Goal: Task Accomplishment & Management: Manage account settings

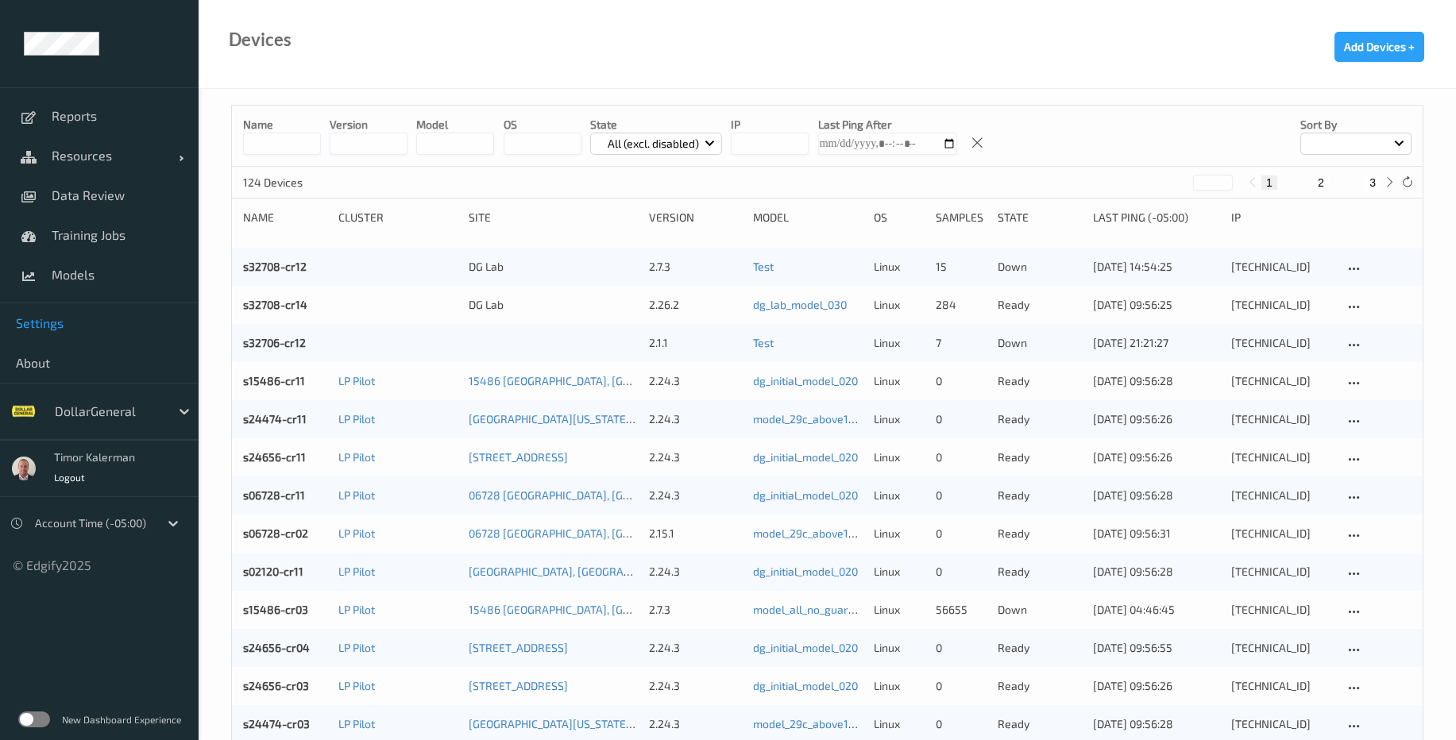
click at [60, 333] on link "Settings" at bounding box center [99, 323] width 199 height 40
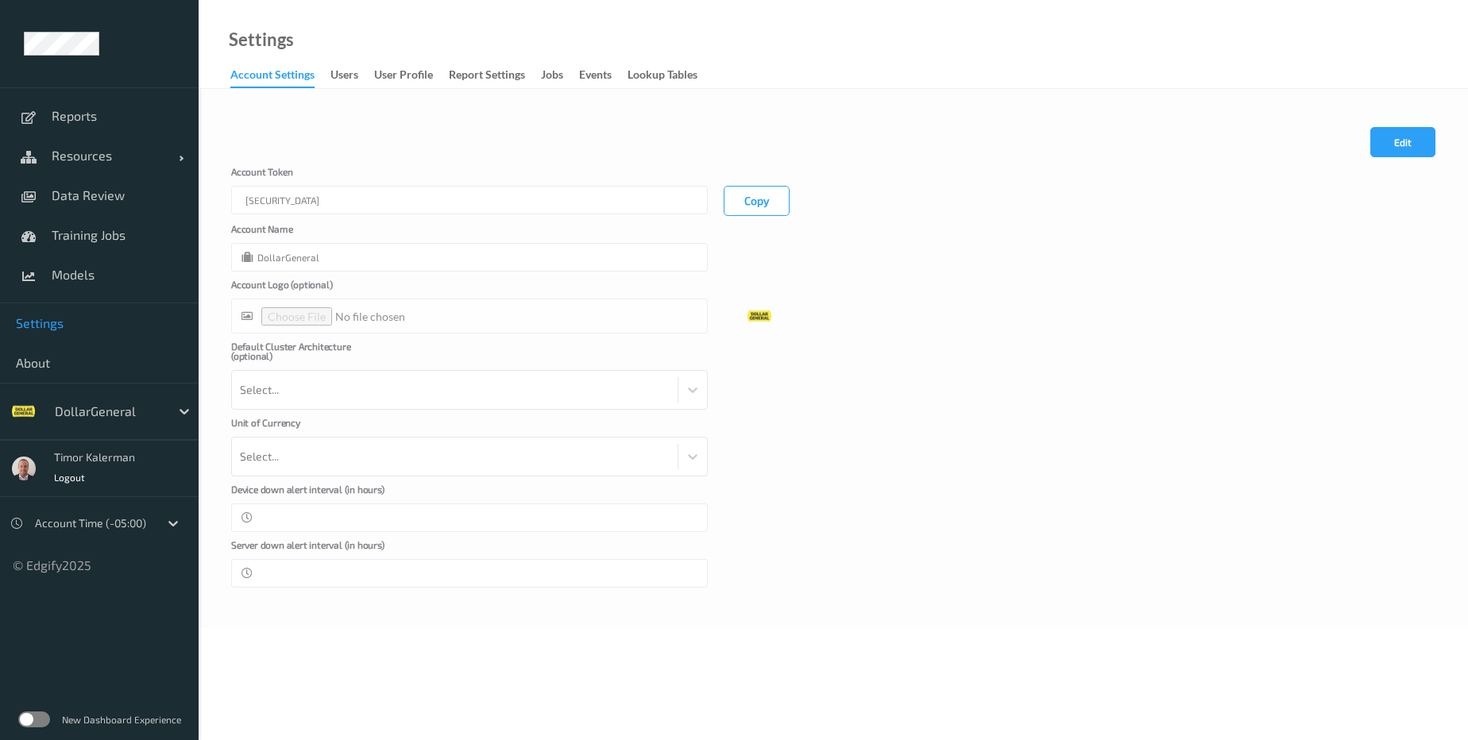
type input "DollarGeneral"
type input "**"
type input "*"
click at [333, 78] on div "users" at bounding box center [344, 77] width 28 height 20
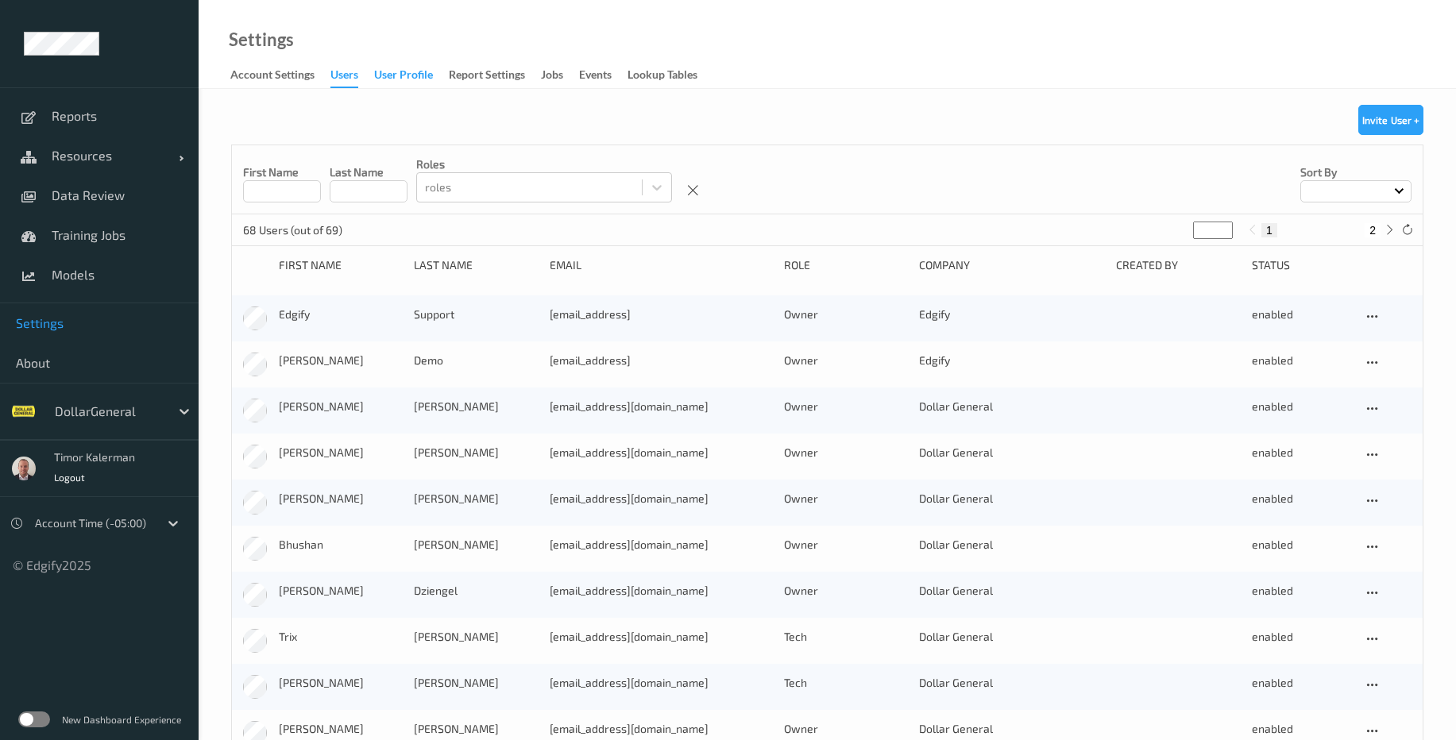
click at [411, 75] on div "User Profile" at bounding box center [403, 77] width 59 height 20
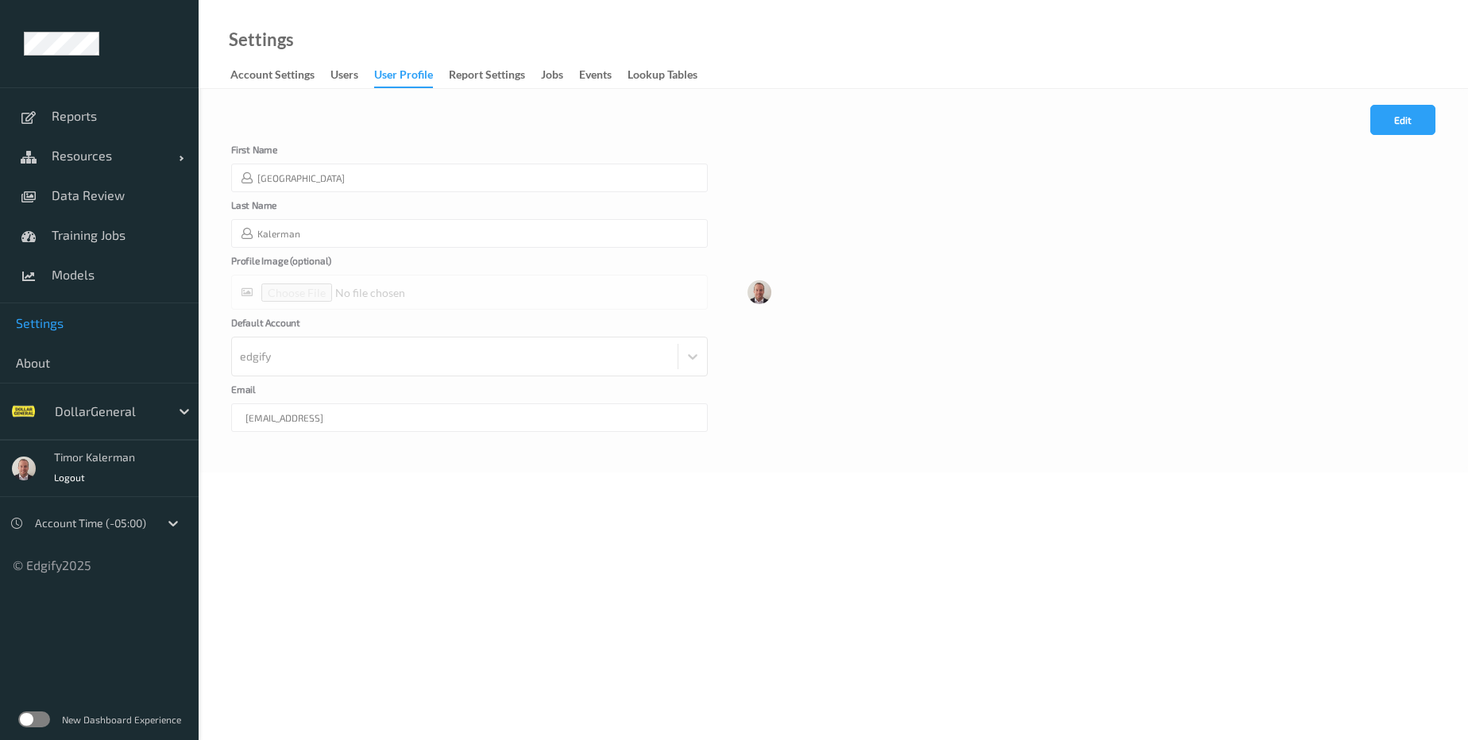
click at [330, 75] on link "Account Settings" at bounding box center [280, 75] width 100 height 22
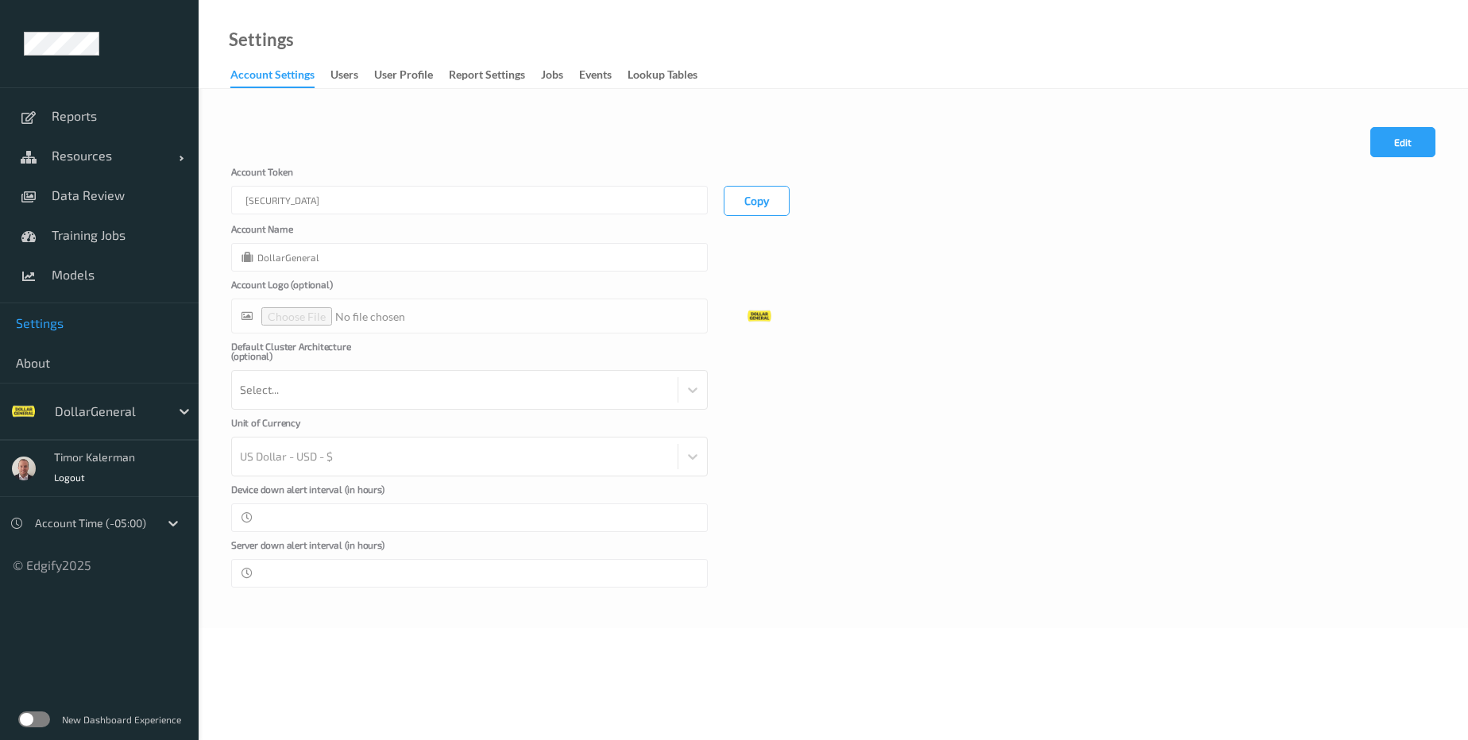
click at [276, 75] on div "Account Settings" at bounding box center [272, 77] width 84 height 21
click at [498, 84] on div "Report Settings" at bounding box center [487, 77] width 76 height 20
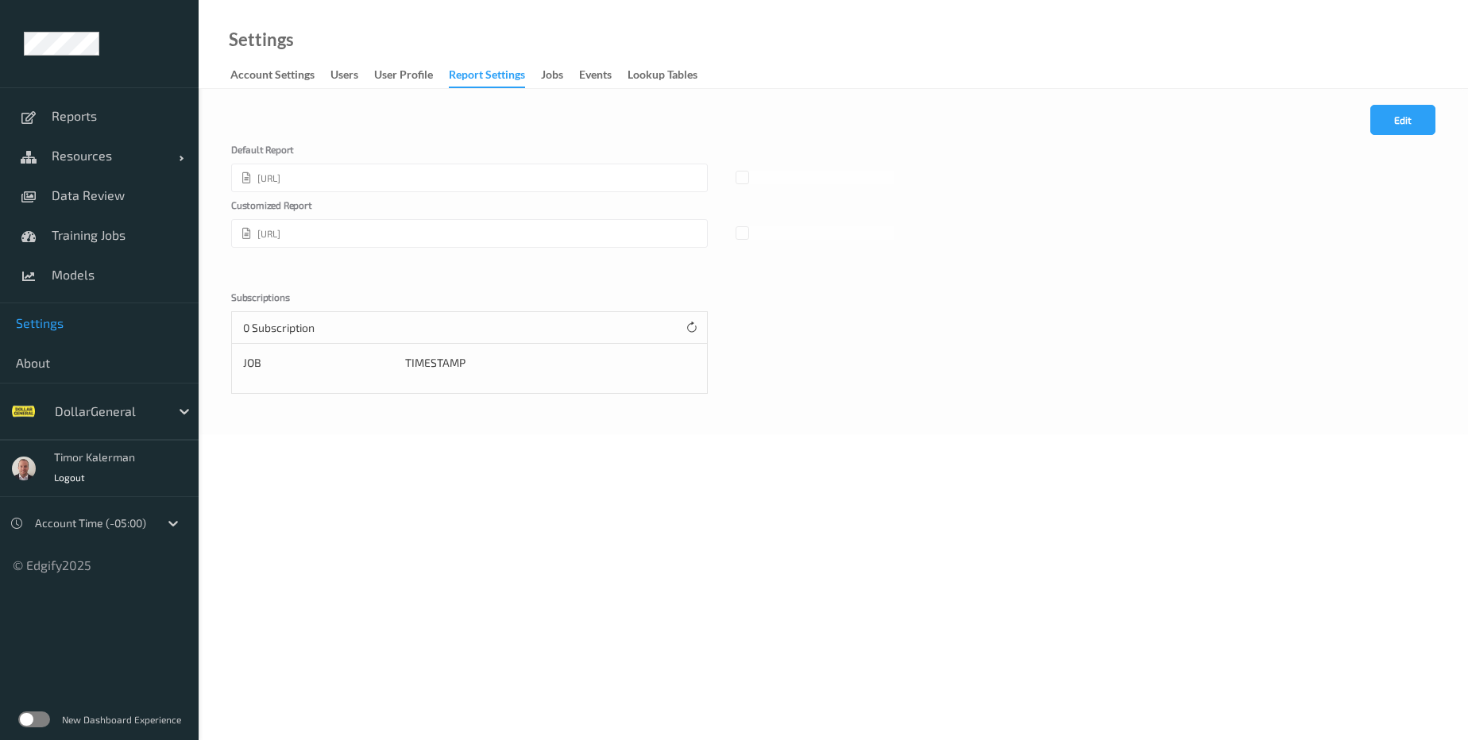
click at [44, 709] on div "New Dashboard Experience" at bounding box center [99, 719] width 199 height 41
click at [41, 720] on label at bounding box center [34, 720] width 32 height 16
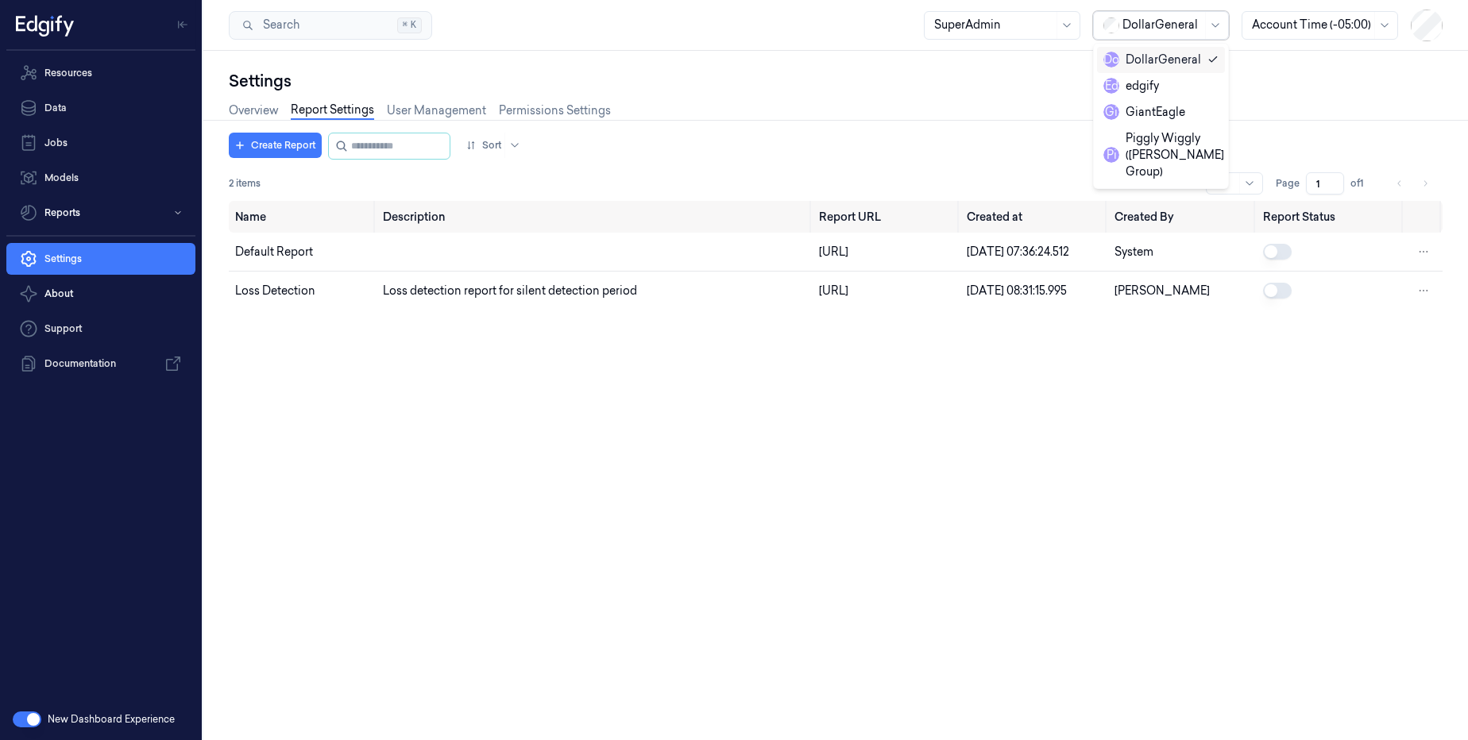
click at [1178, 16] on div "DollarGeneral" at bounding box center [1161, 25] width 79 height 27
click at [1167, 91] on div "edgify" at bounding box center [1160, 86] width 115 height 17
click at [1217, 36] on div at bounding box center [1213, 25] width 20 height 27
click at [1175, 110] on div "GiantEagle" at bounding box center [1143, 112] width 82 height 17
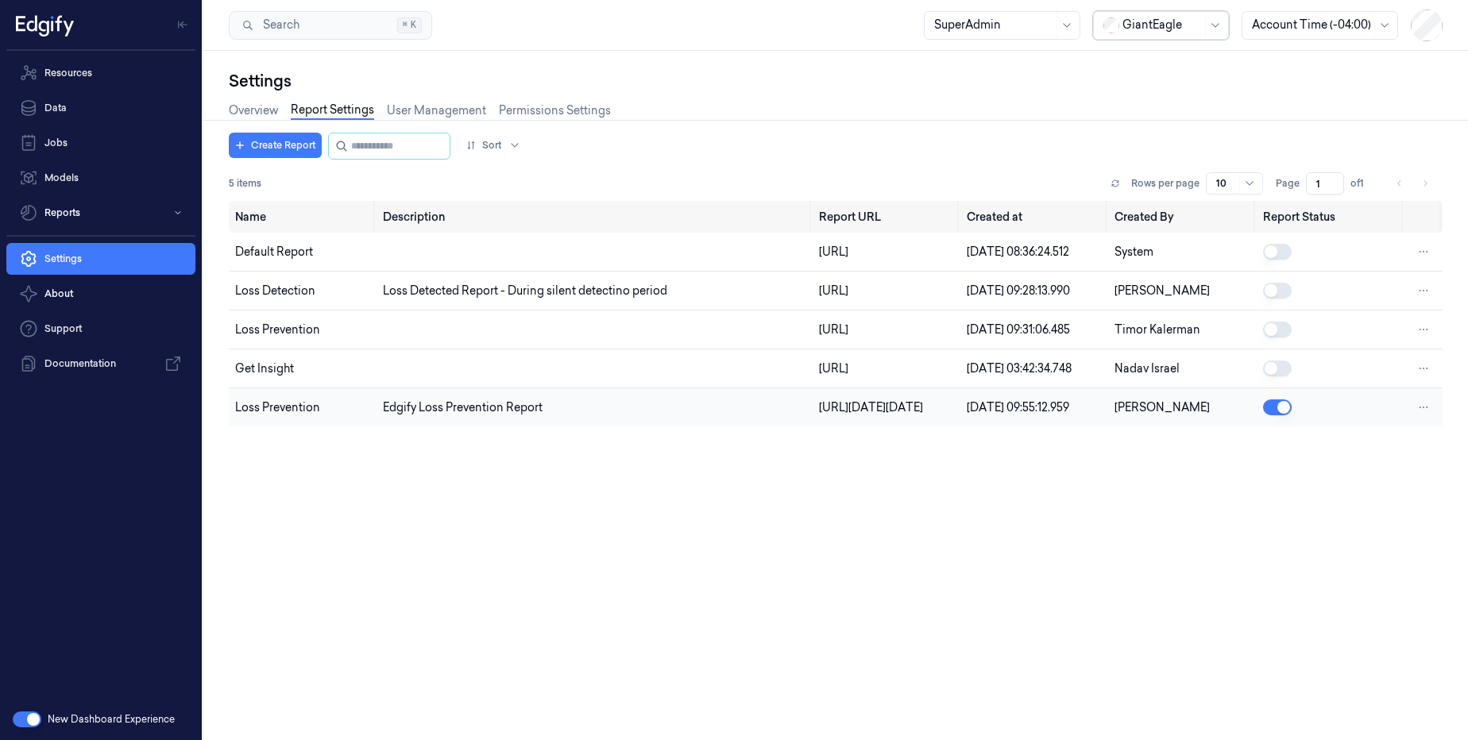
click at [295, 427] on td "Loss Prevention" at bounding box center [303, 407] width 148 height 39
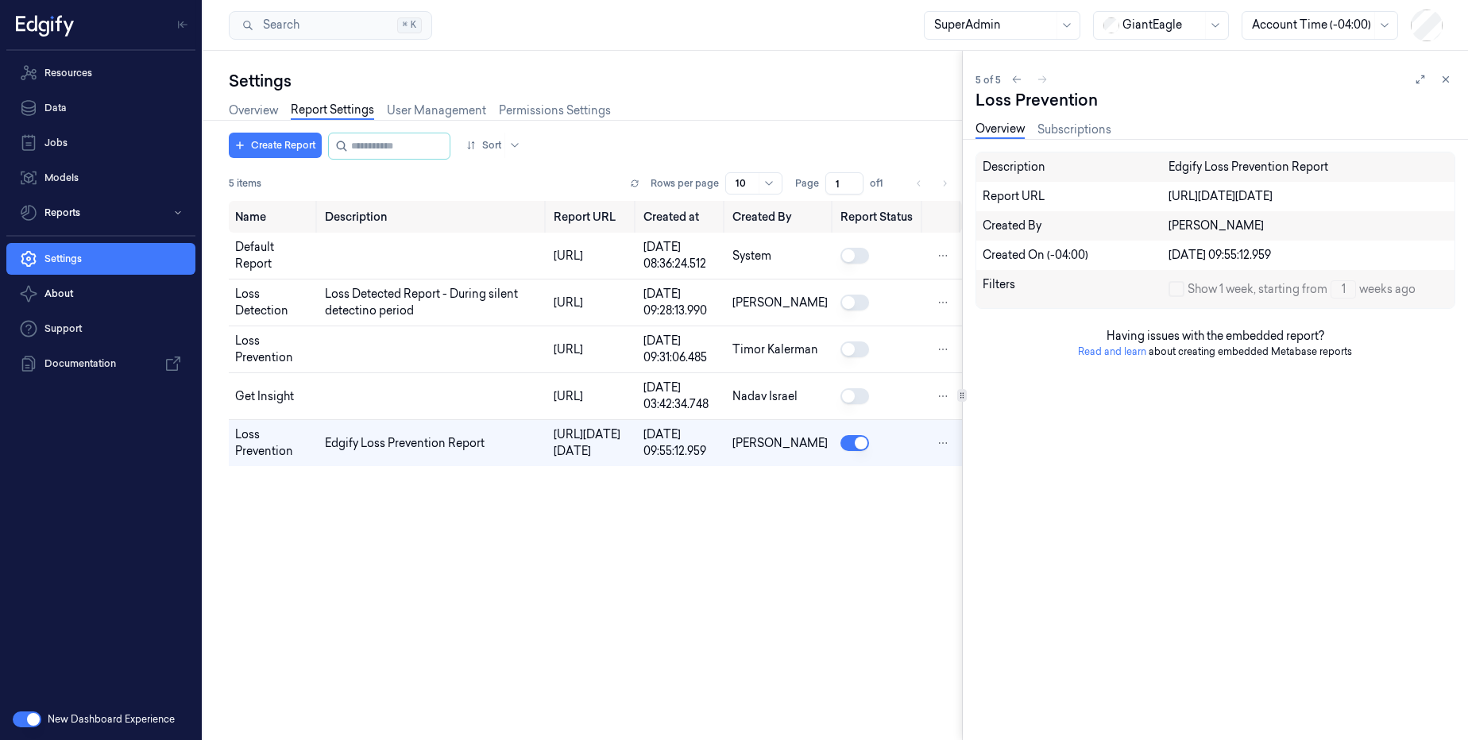
drag, startPoint x: 1252, startPoint y: 232, endPoint x: 1472, endPoint y: 232, distance: 220.0
click at [1467, 232] on html "Resources Data Jobs Models Reports Settings About Support Documentation New Das…" at bounding box center [734, 370] width 1468 height 740
click at [1099, 136] on link "Subscriptions" at bounding box center [1074, 130] width 74 height 18
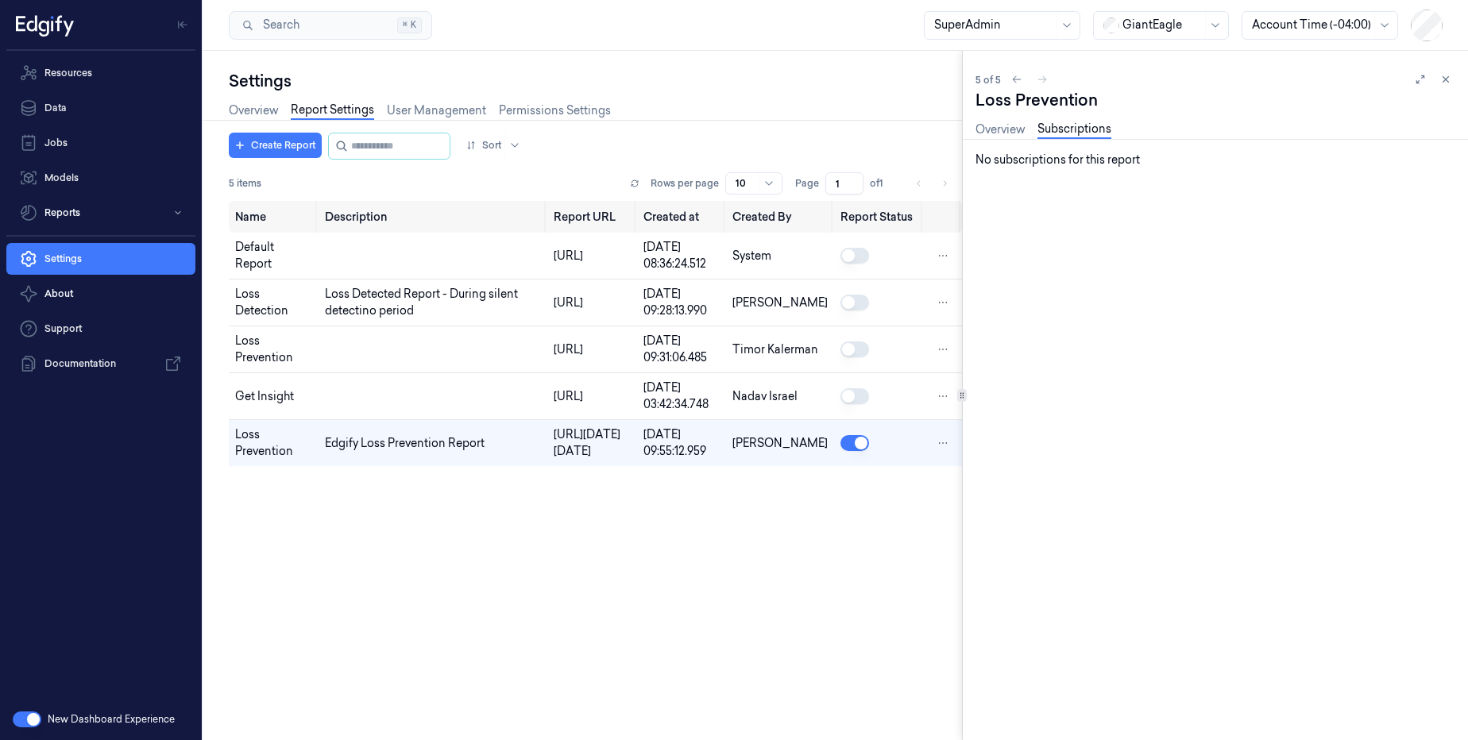
click at [998, 120] on div "Overview Subscriptions" at bounding box center [1043, 131] width 136 height 41
click at [1012, 133] on link "Overview" at bounding box center [999, 130] width 49 height 18
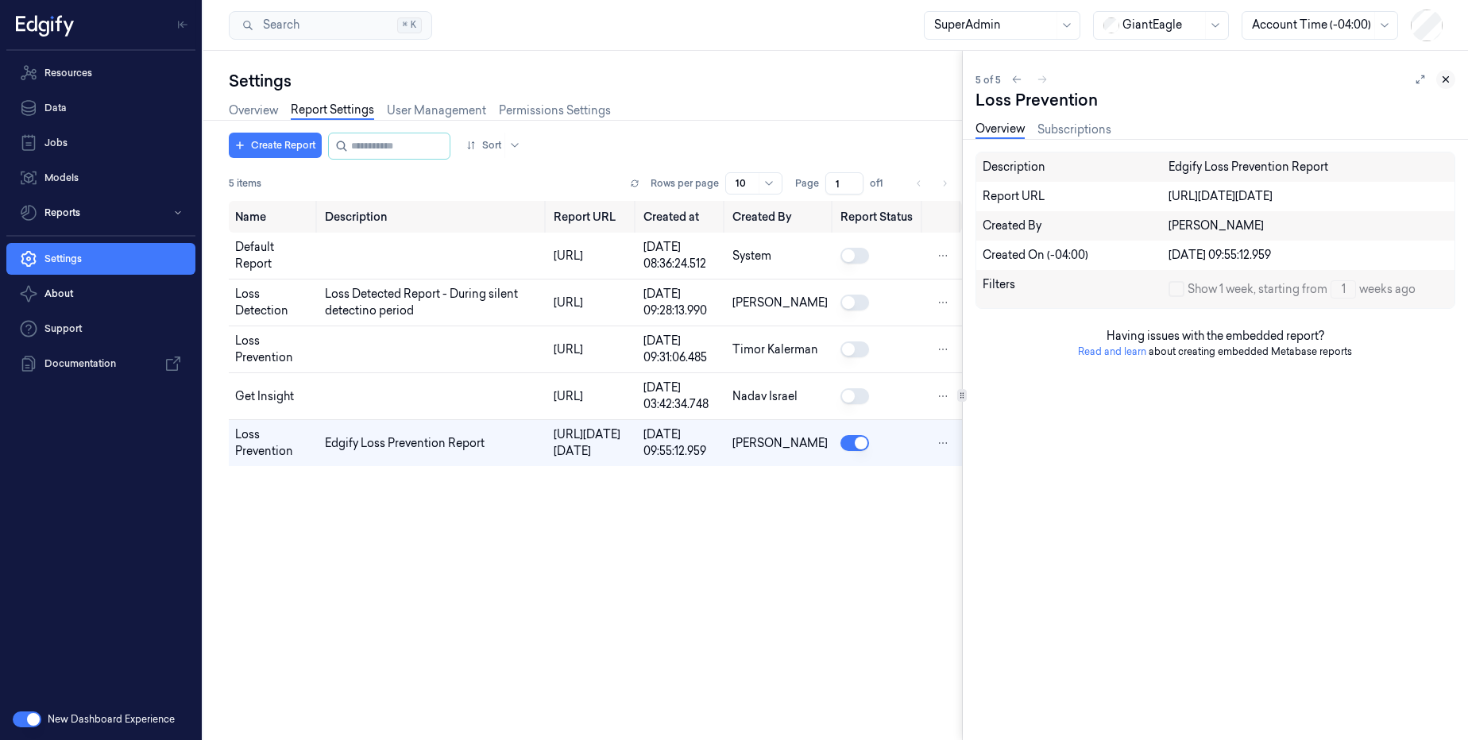
click at [1444, 83] on icon at bounding box center [1445, 79] width 11 height 11
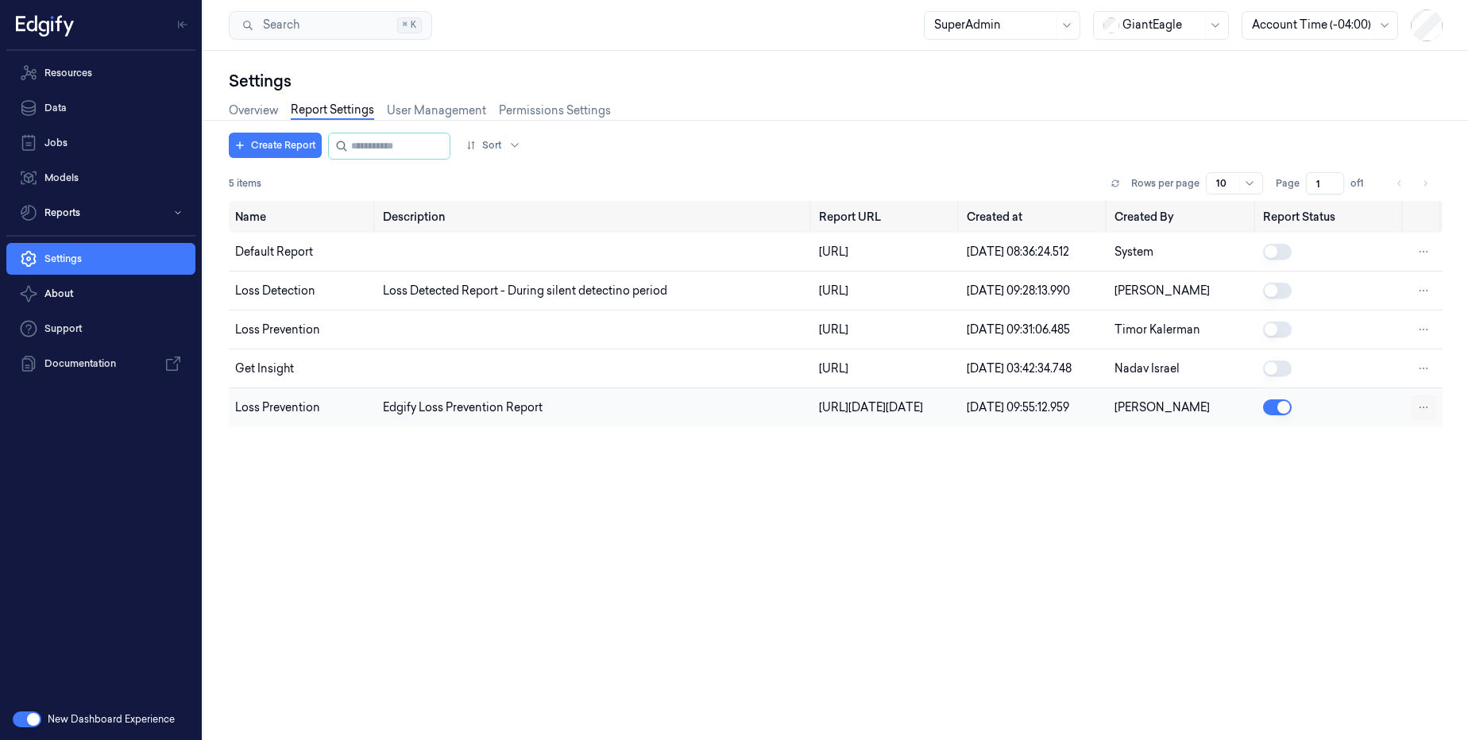
click at [1421, 457] on html "Resources Data Jobs Models Reports Settings About Support Documentation New Das…" at bounding box center [734, 370] width 1468 height 740
click at [925, 514] on html "Resources Data Jobs Models Reports Settings About Support Documentation New Das…" at bounding box center [734, 370] width 1468 height 740
click at [819, 416] on div "https://reporting.production.edgify.ai/dashboard/240-customer-report?account=Gi…" at bounding box center [886, 407] width 135 height 17
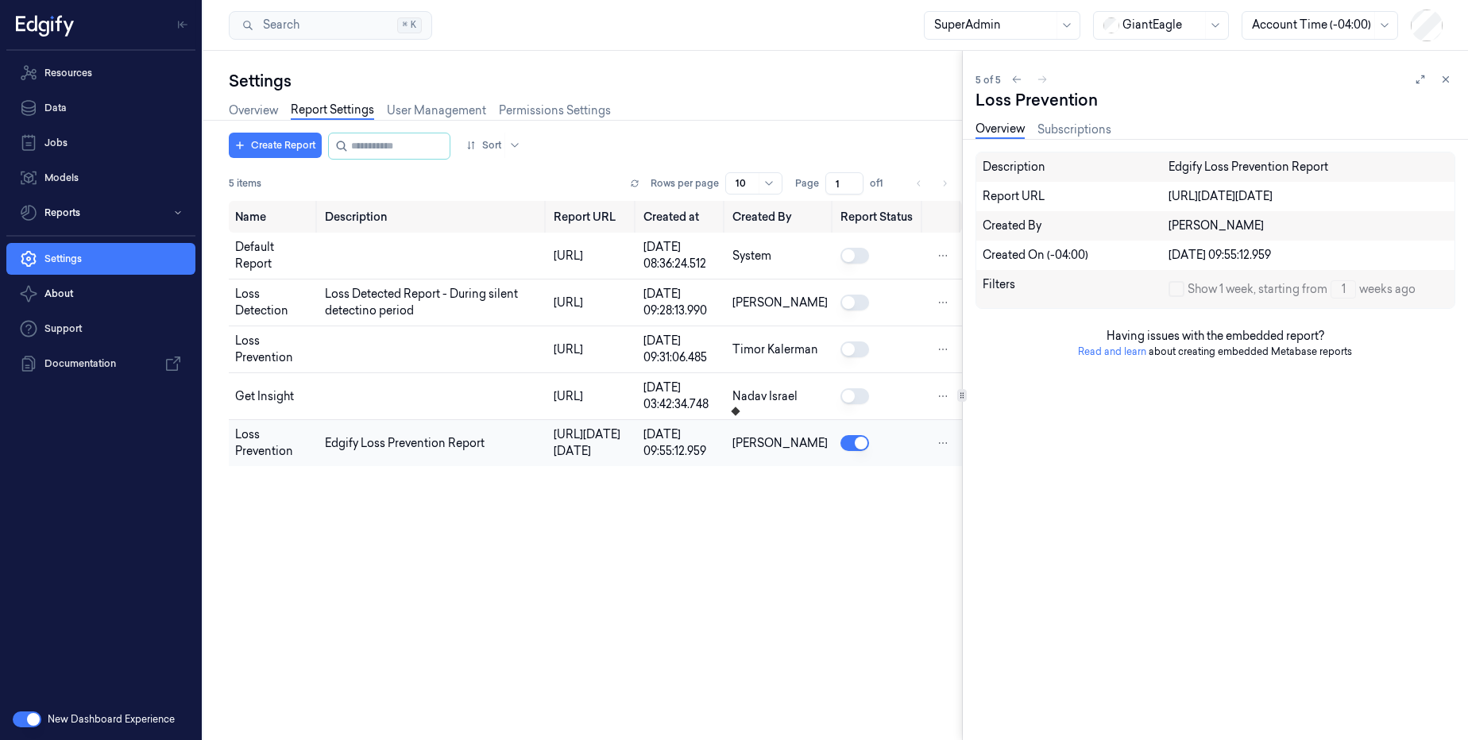
click at [637, 420] on td "https://reporting.production.edgify.ai/dashboard/240-customer-report" at bounding box center [592, 396] width 90 height 47
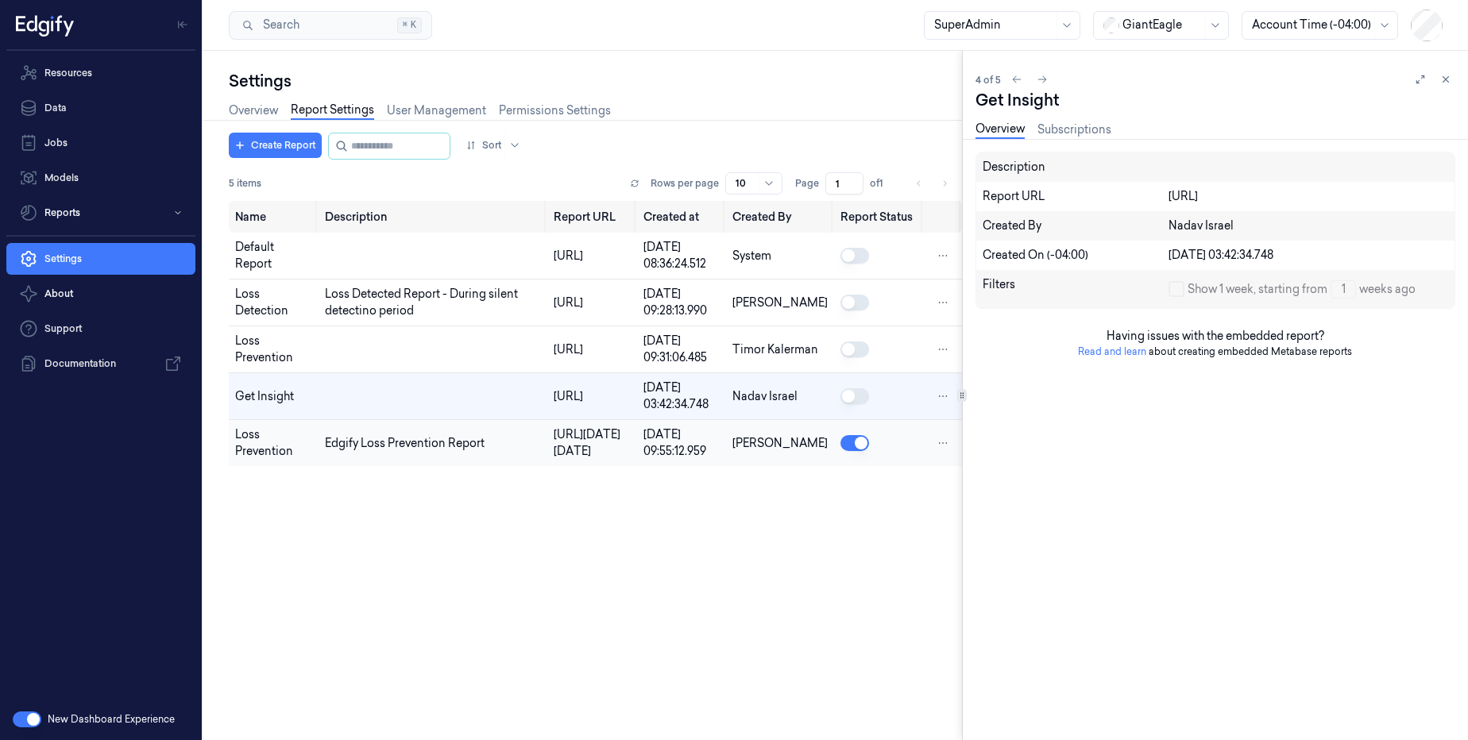
click at [637, 467] on td "https://reporting.production.edgify.ai/dashboard/240-customer-report?account=Gi…" at bounding box center [592, 443] width 90 height 47
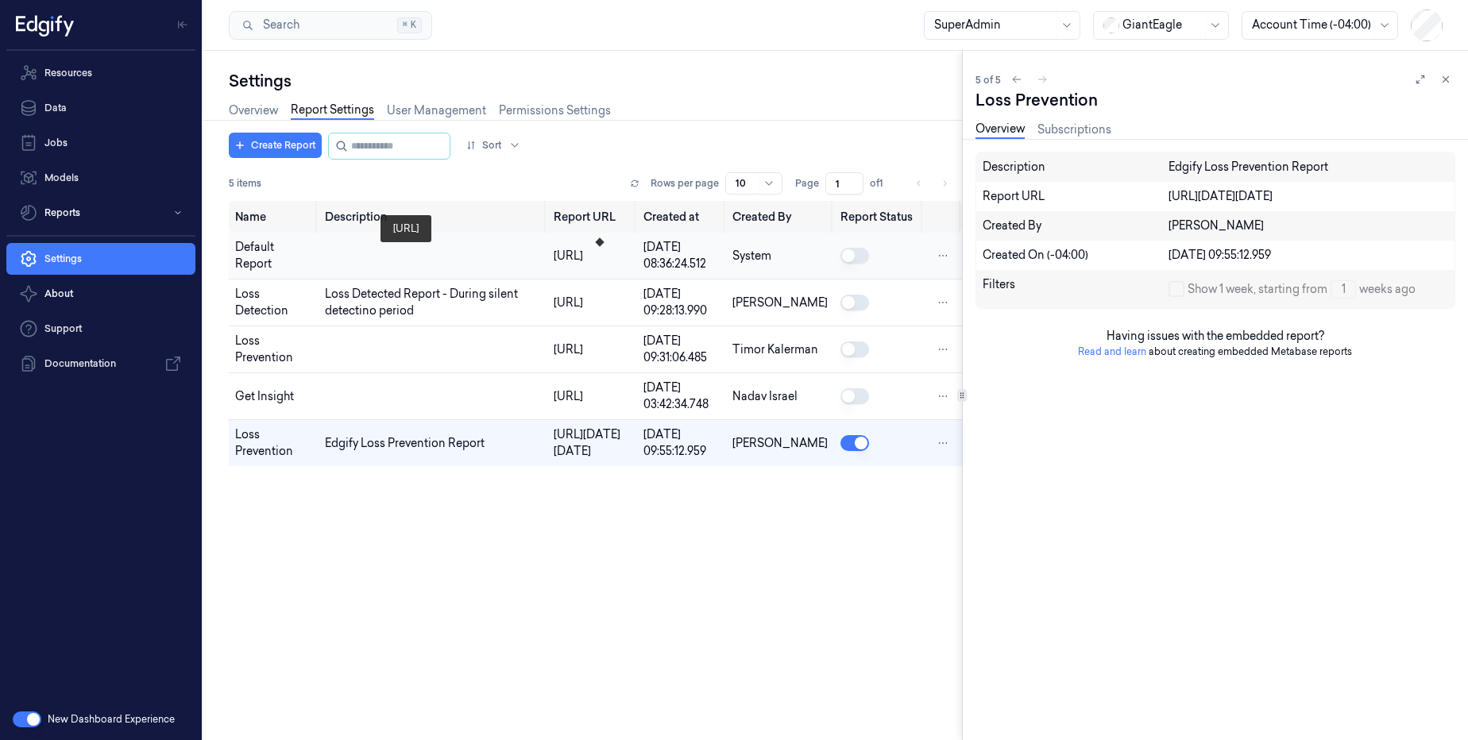
drag, startPoint x: 419, startPoint y: 265, endPoint x: 531, endPoint y: 264, distance: 112.0
click at [554, 264] on div "[URL]" at bounding box center [592, 256] width 77 height 17
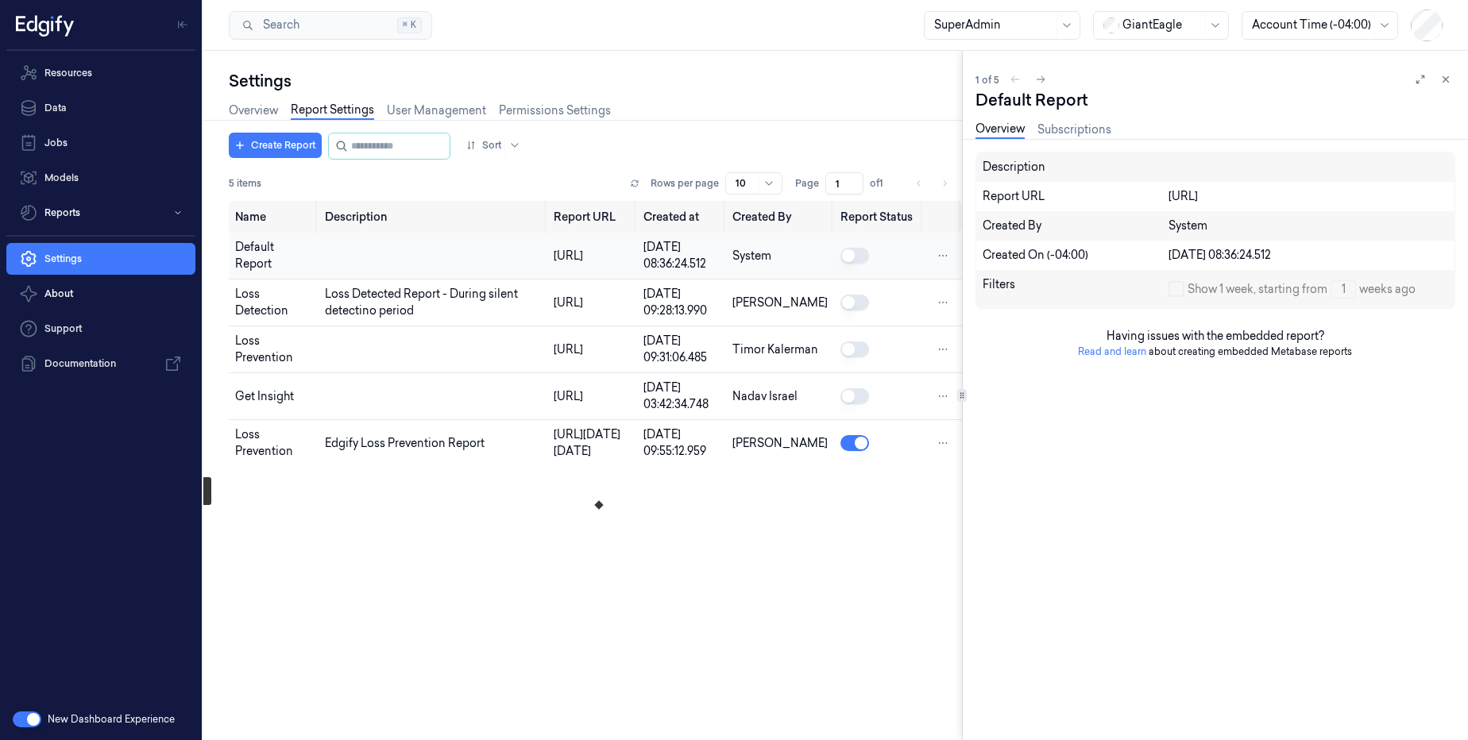
drag, startPoint x: 661, startPoint y: 525, endPoint x: 650, endPoint y: 186, distance: 339.3
click at [554, 460] on div "https://reporting.production.edgify.ai/dashboard/240-customer-report?account=Gi…" at bounding box center [592, 442] width 77 height 33
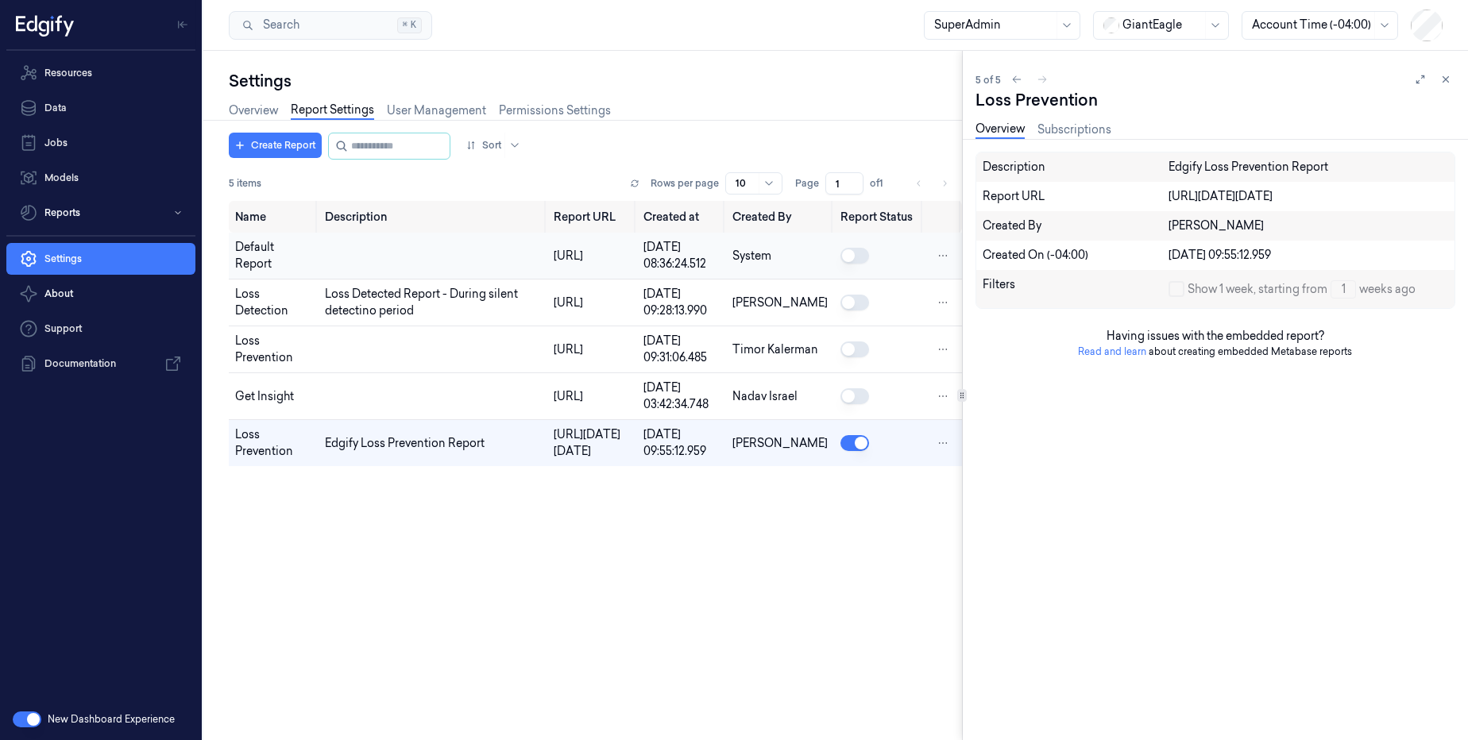
drag, startPoint x: 668, startPoint y: 261, endPoint x: 396, endPoint y: 257, distance: 271.7
click at [372, 257] on tr "Default Report https://reporting-embedded.production.edgify.ai/126 21/11/2024 0…" at bounding box center [595, 256] width 733 height 47
copy div "[URL]"
click at [631, 460] on div "https://reporting.production.edgify.ai/dashboard/240-customer-report?account=Gi…" at bounding box center [592, 442] width 77 height 33
click at [1295, 205] on div "https://reporting.production.edgify.ai/dashboard/240-customer-report?account=Gi…" at bounding box center [1308, 196] width 280 height 17
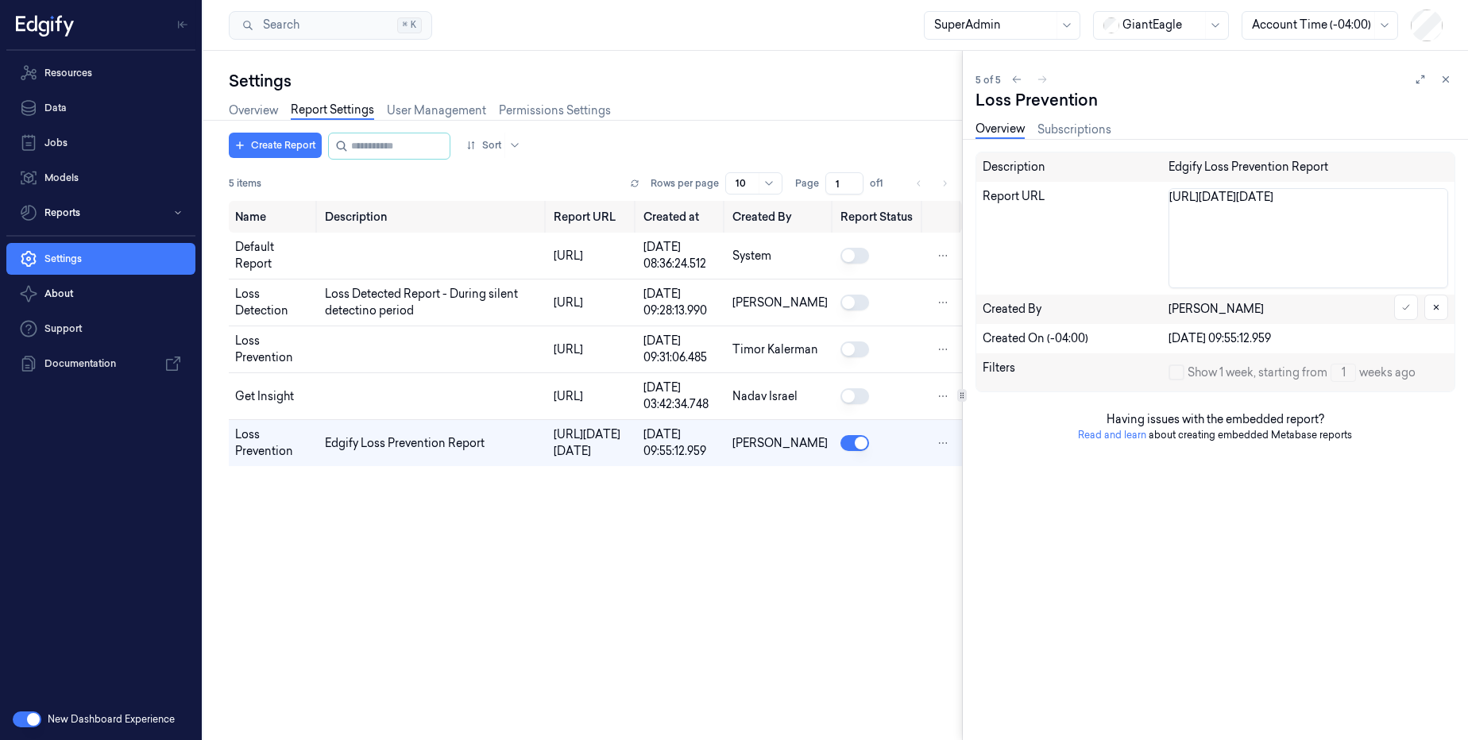
click at [1295, 276] on textarea "https://reporting.production.edgify.ai/dashboard/240-customer-report?account=Gi…" at bounding box center [1308, 238] width 280 height 100
type textarea "https://reporting-embedded.production.edgify.ai/262"
click at [1407, 307] on icon at bounding box center [1406, 307] width 6 height 5
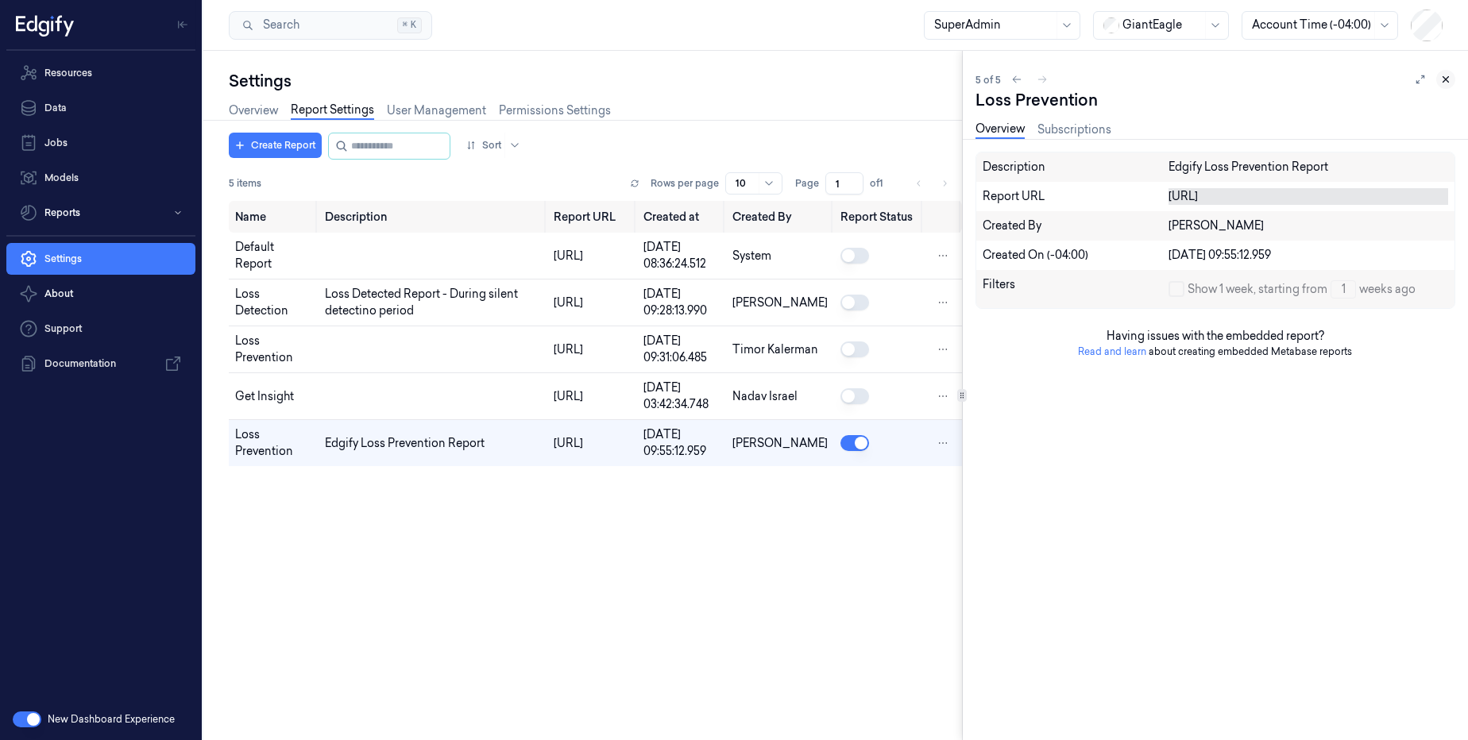
click at [1449, 80] on icon at bounding box center [1445, 79] width 11 height 11
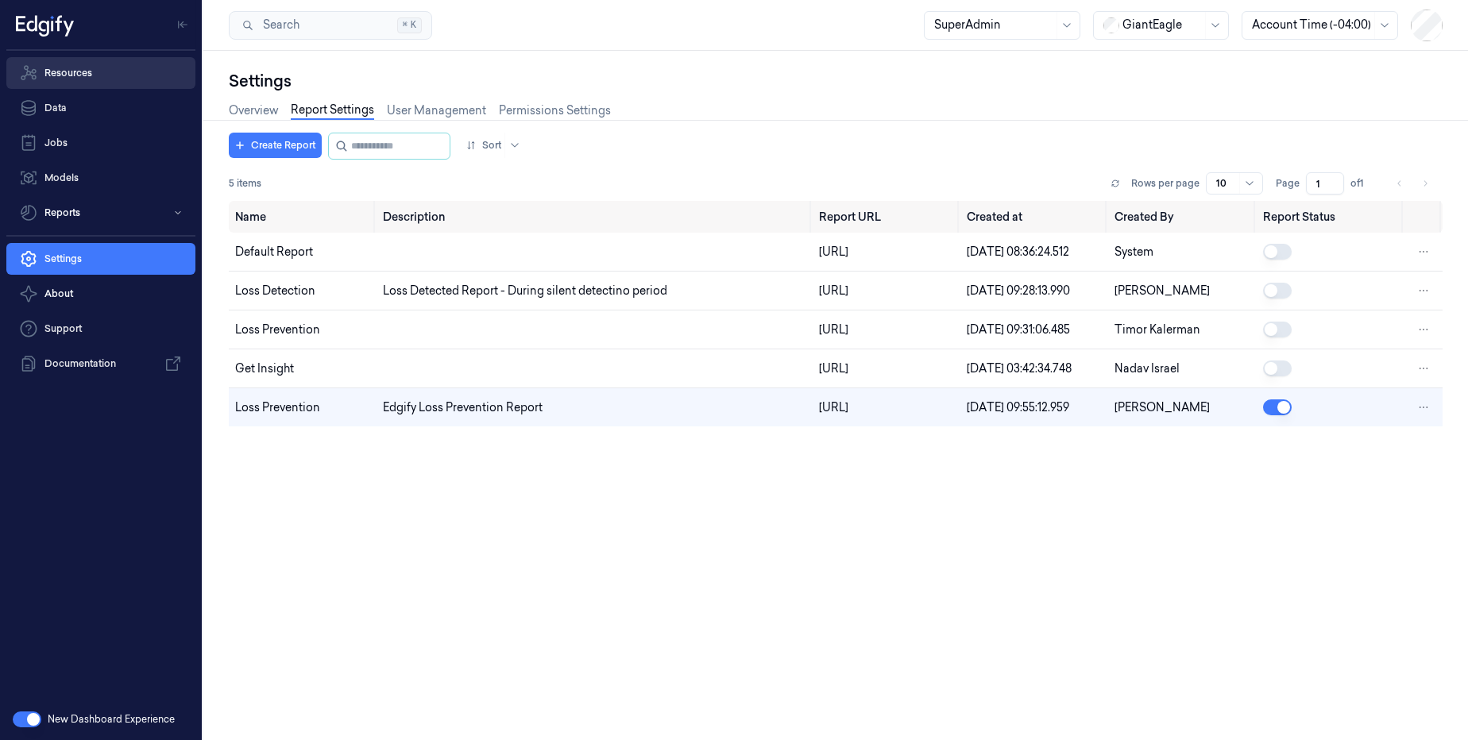
click at [107, 69] on link "Resources" at bounding box center [100, 73] width 189 height 32
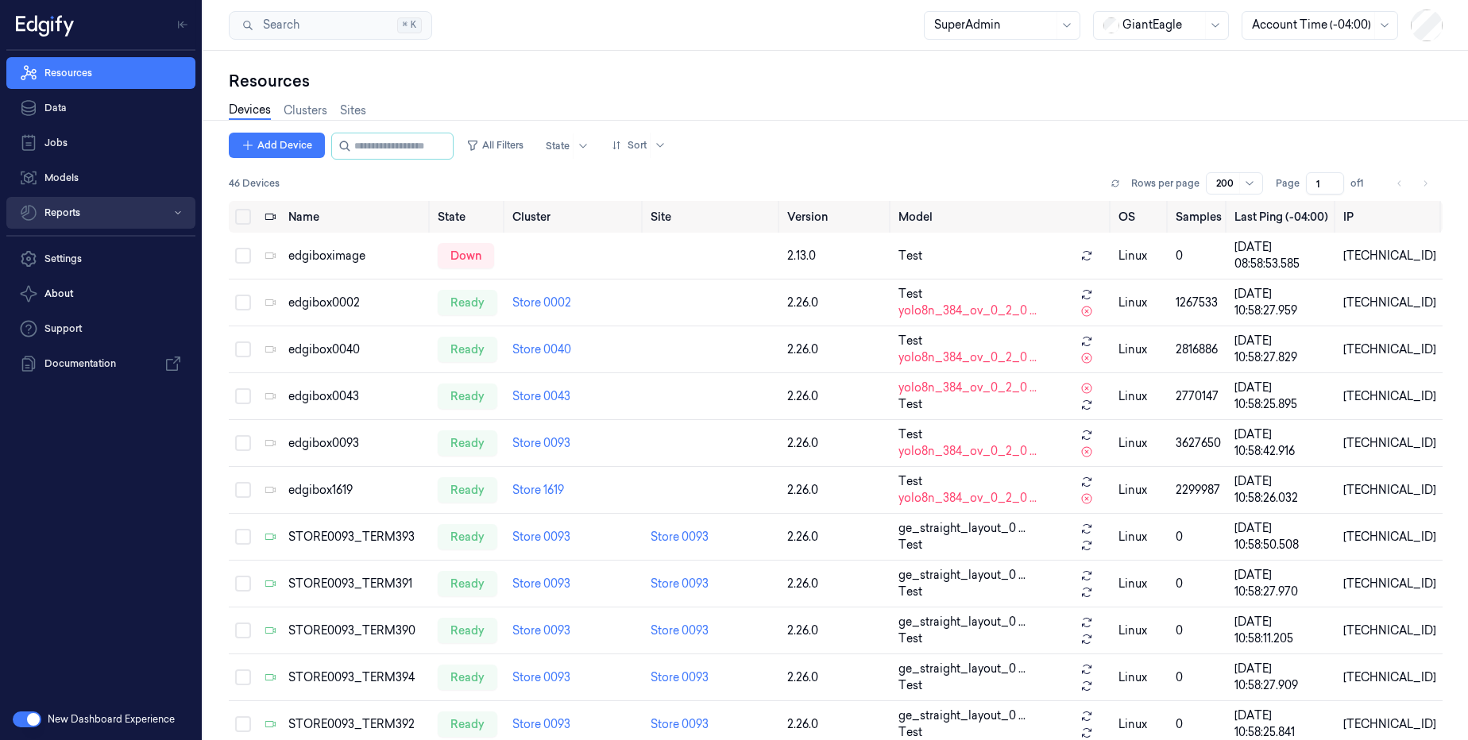
click at [87, 214] on button "Reports" at bounding box center [100, 213] width 189 height 32
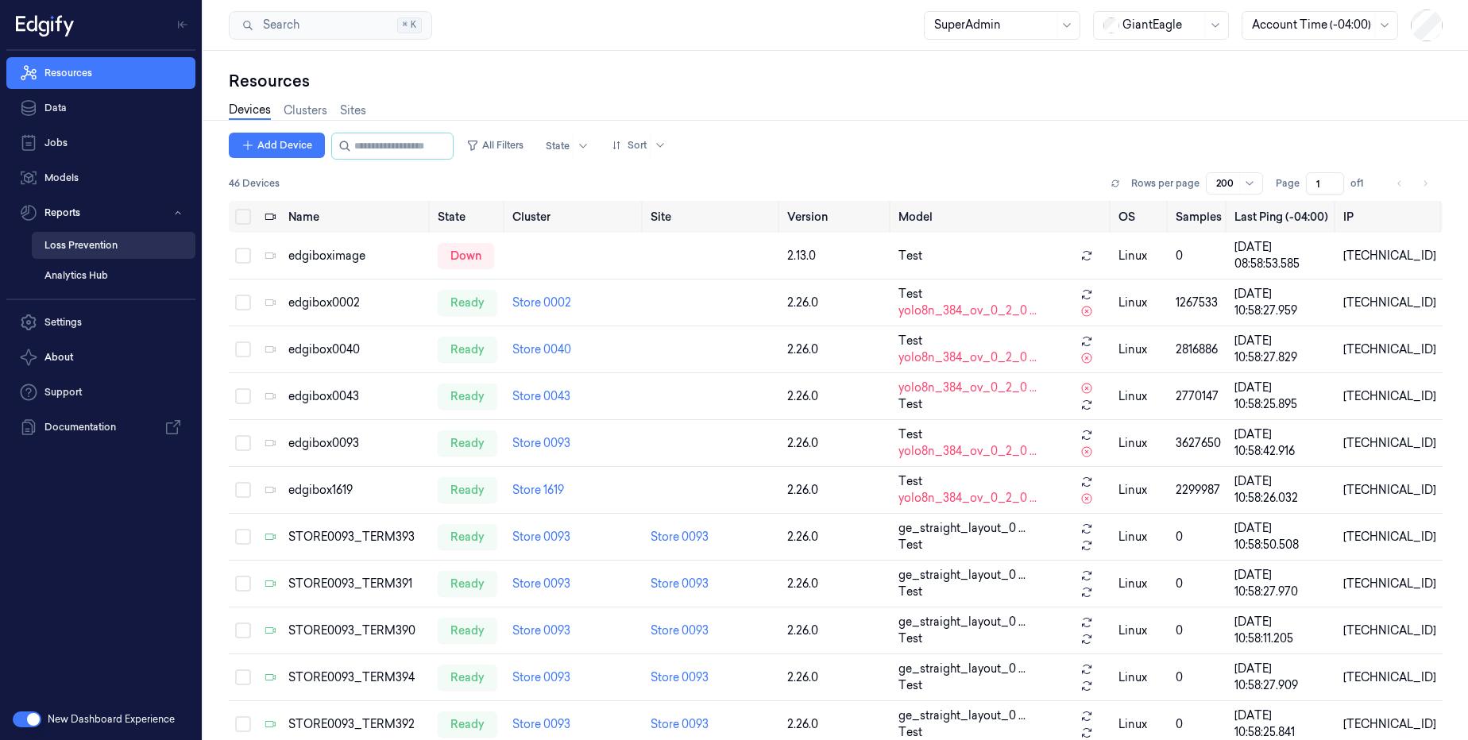
click at [118, 248] on link "Loss Prevention" at bounding box center [114, 245] width 164 height 27
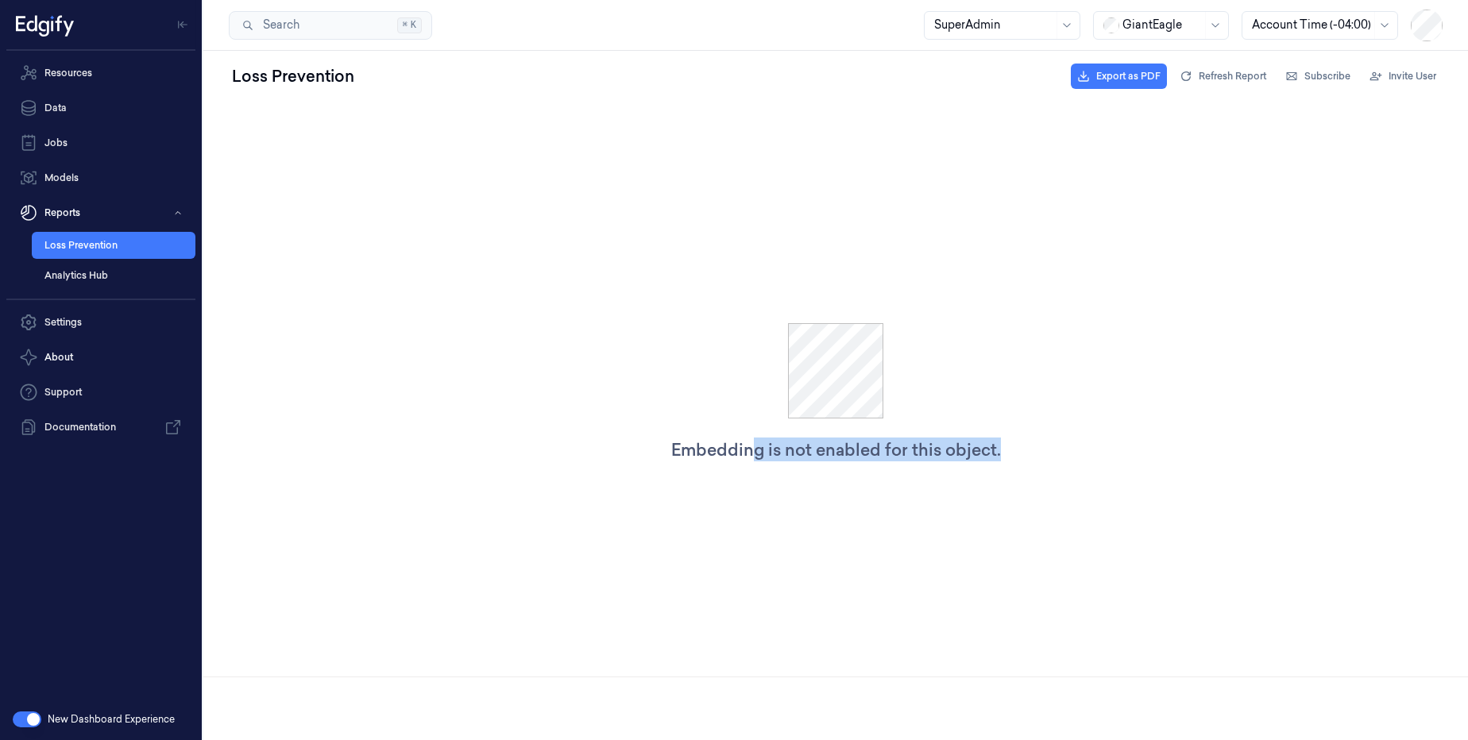
drag, startPoint x: 751, startPoint y: 452, endPoint x: 1033, endPoint y: 467, distance: 282.3
click at [1033, 467] on div "Embedding is not enabled for this object." at bounding box center [835, 392] width 1264 height 569
click at [956, 456] on div "Embedding is not enabled for this object." at bounding box center [836, 450] width 330 height 24
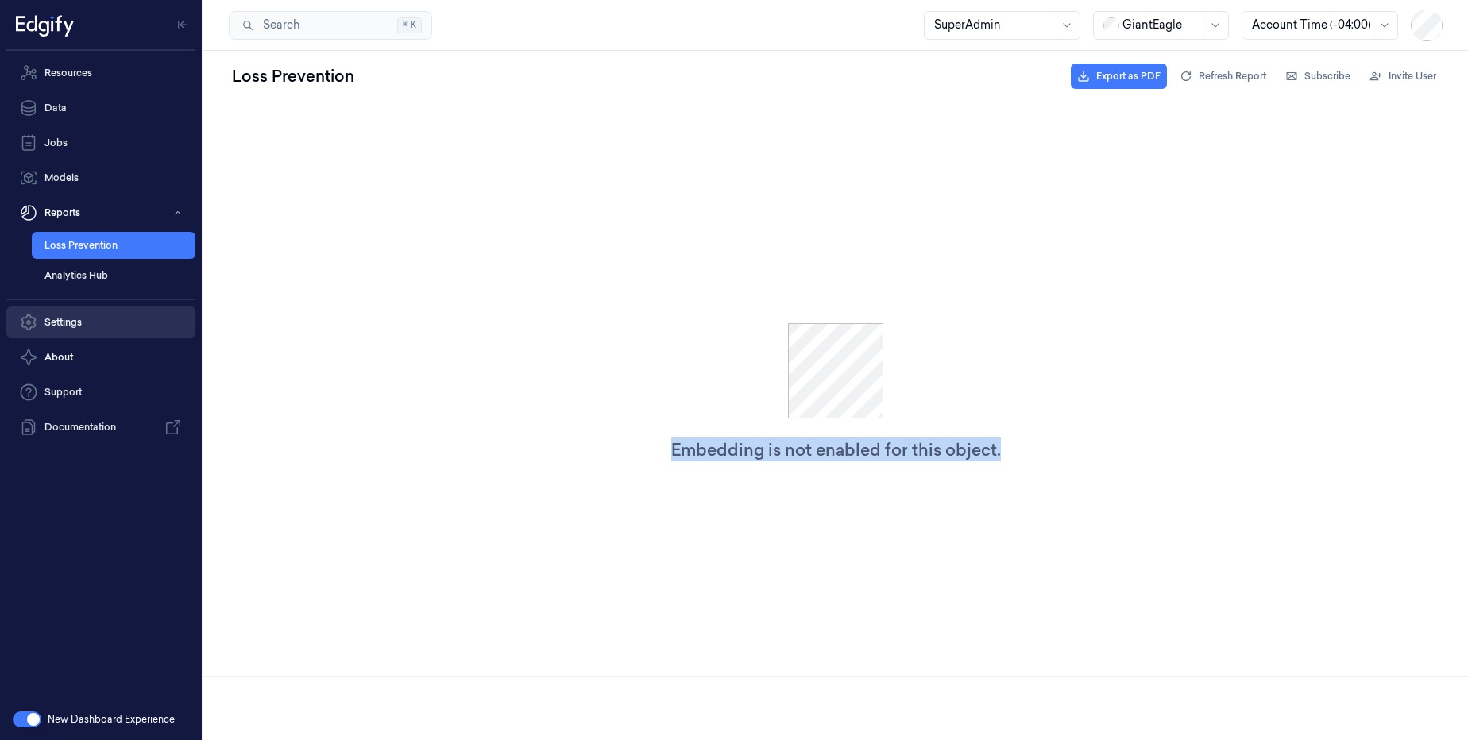
click at [92, 331] on link "Settings" at bounding box center [100, 323] width 189 height 32
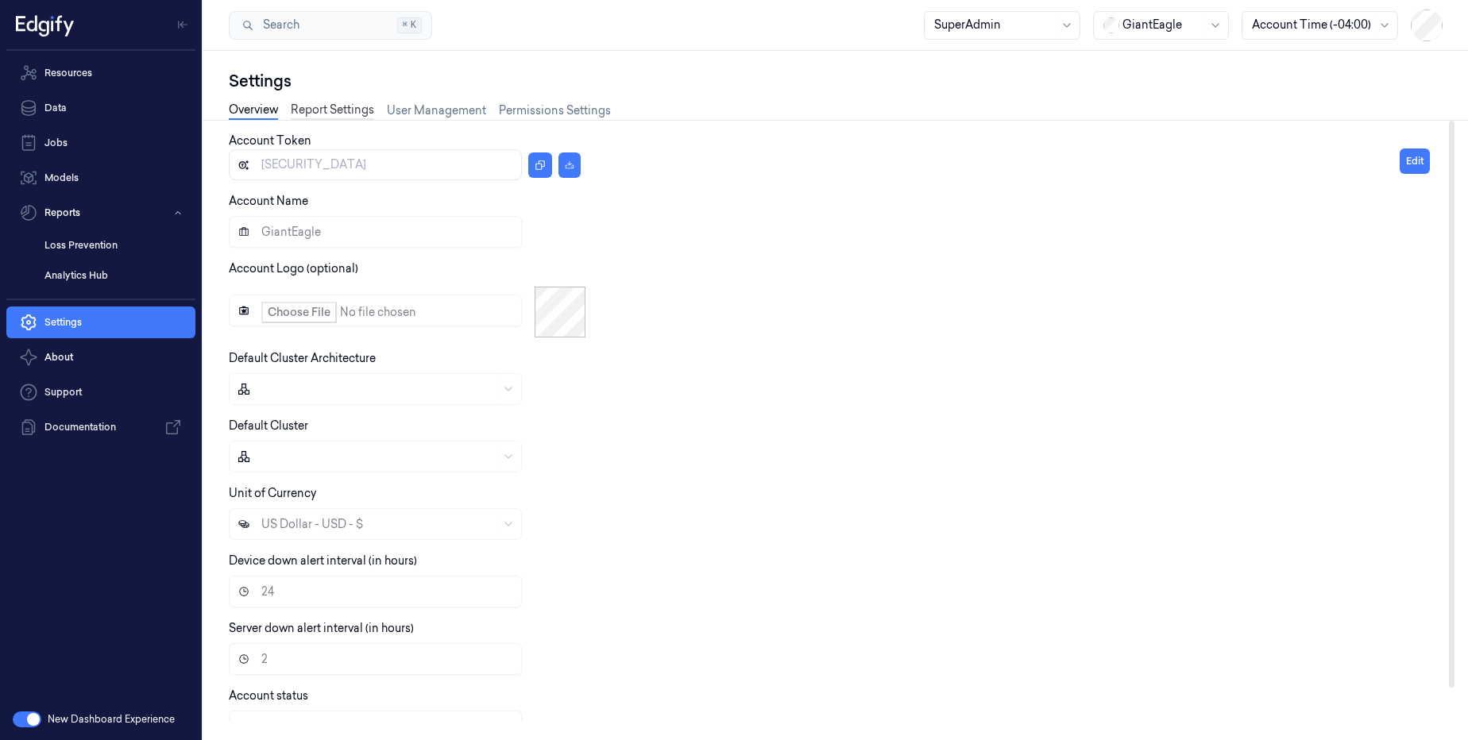
click at [326, 112] on link "Report Settings" at bounding box center [332, 111] width 83 height 18
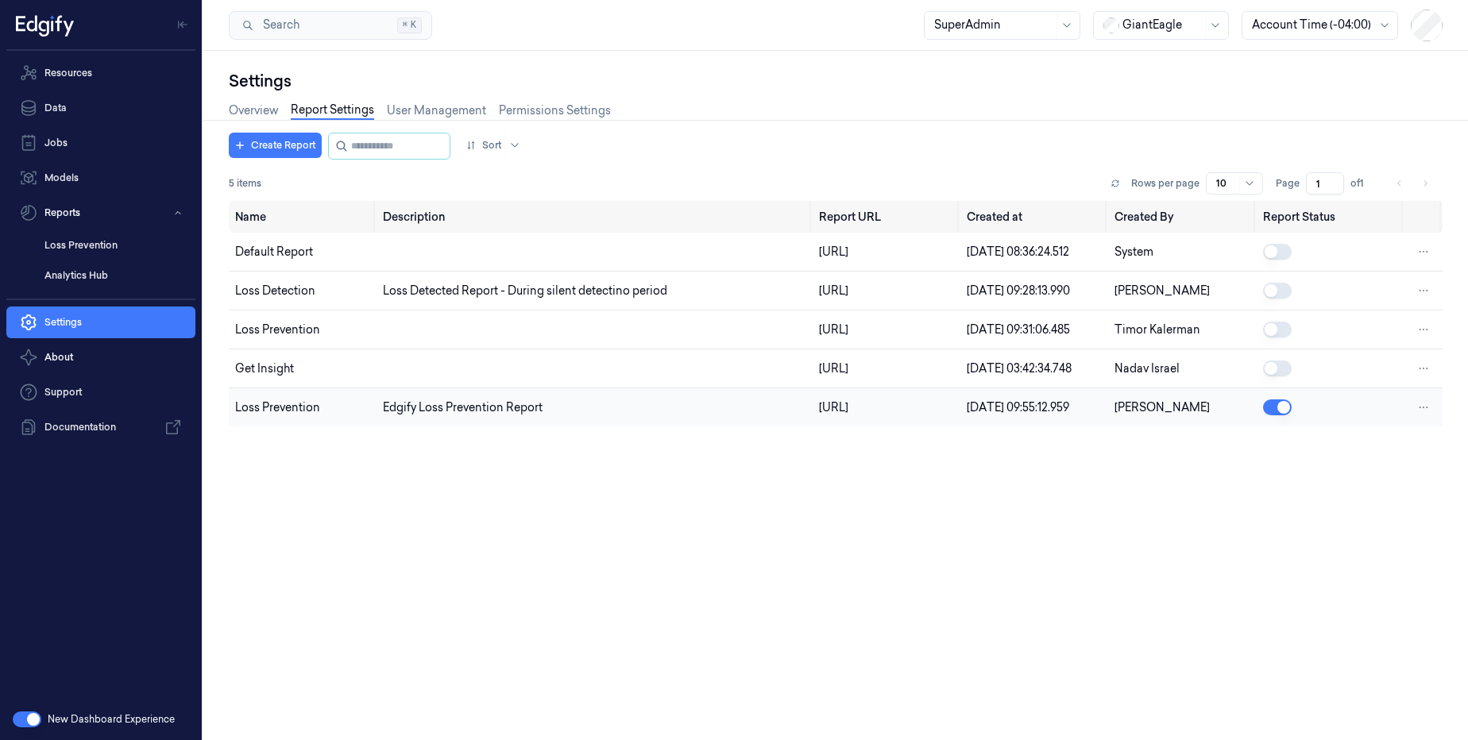
click at [1278, 415] on button "button" at bounding box center [1277, 407] width 29 height 16
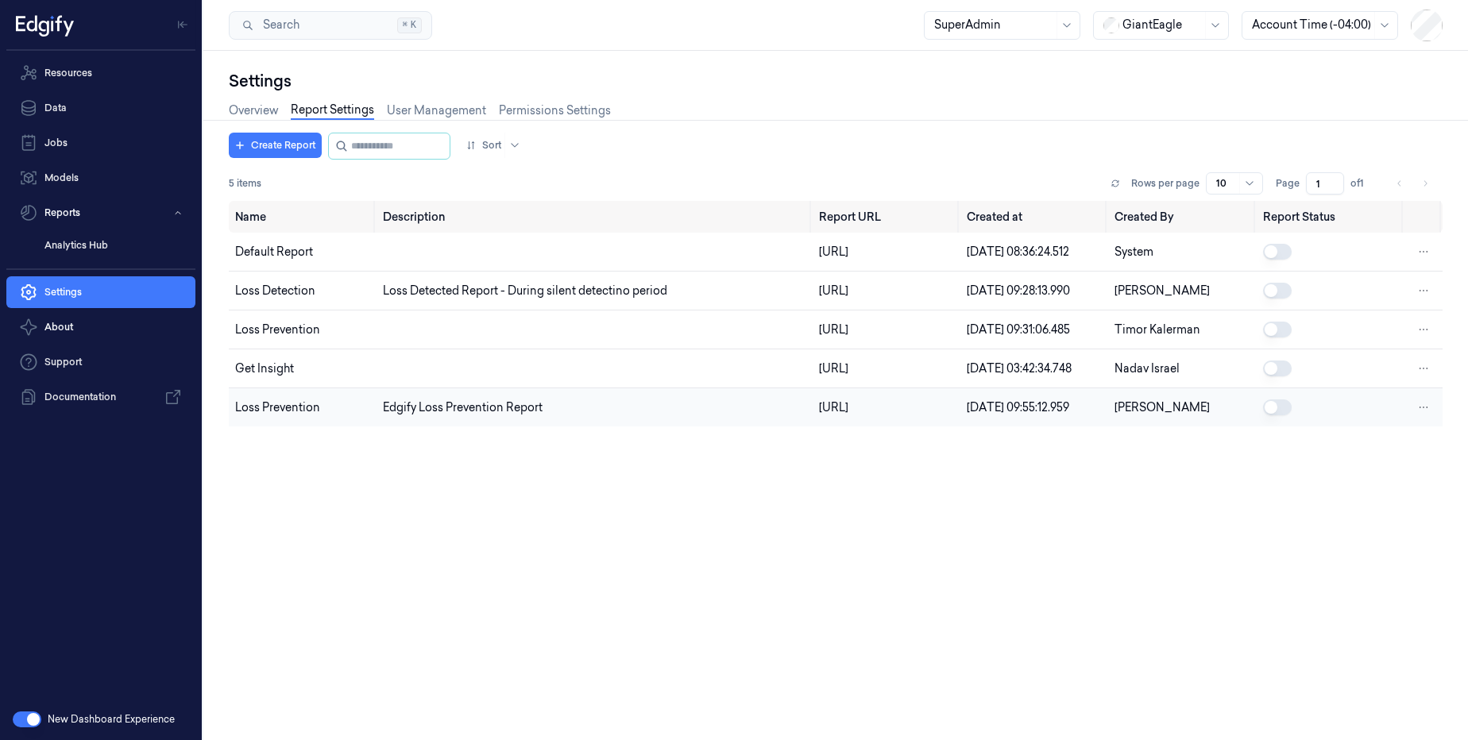
click at [1275, 415] on button "button" at bounding box center [1277, 407] width 29 height 16
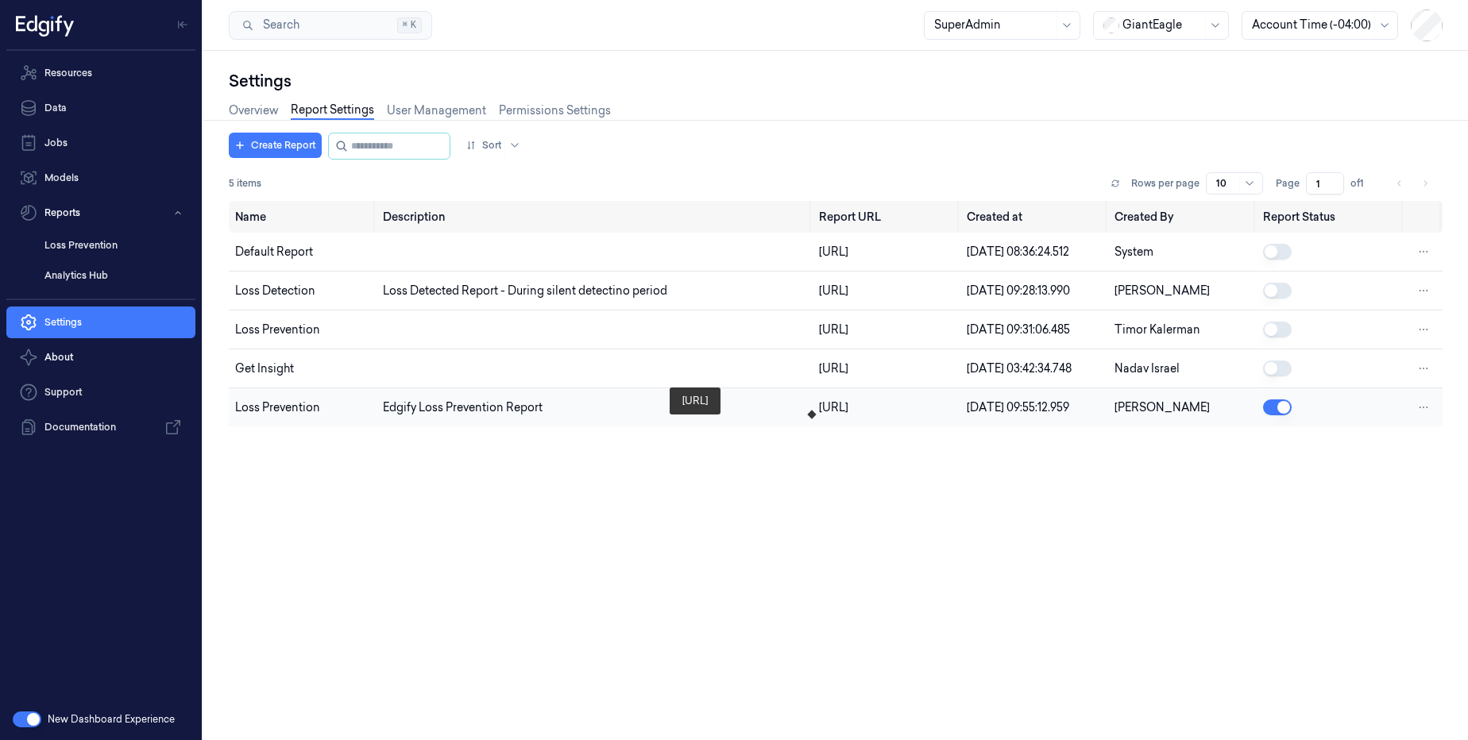
click at [932, 416] on div "https://reporting-embedded.production.edgify.ai/262" at bounding box center [886, 407] width 135 height 17
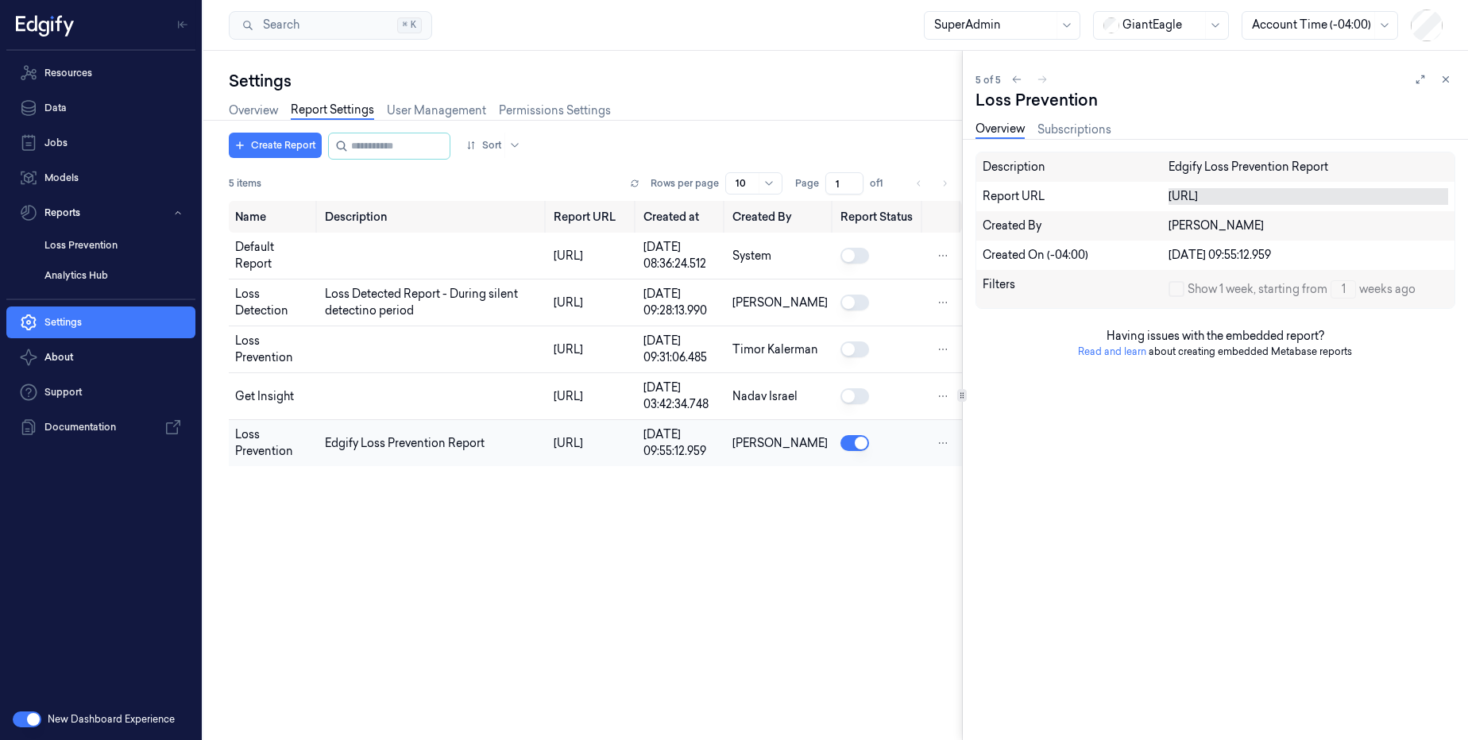
click at [1380, 205] on div "https://reporting-embedded.production.edgify.ai/262" at bounding box center [1308, 196] width 280 height 17
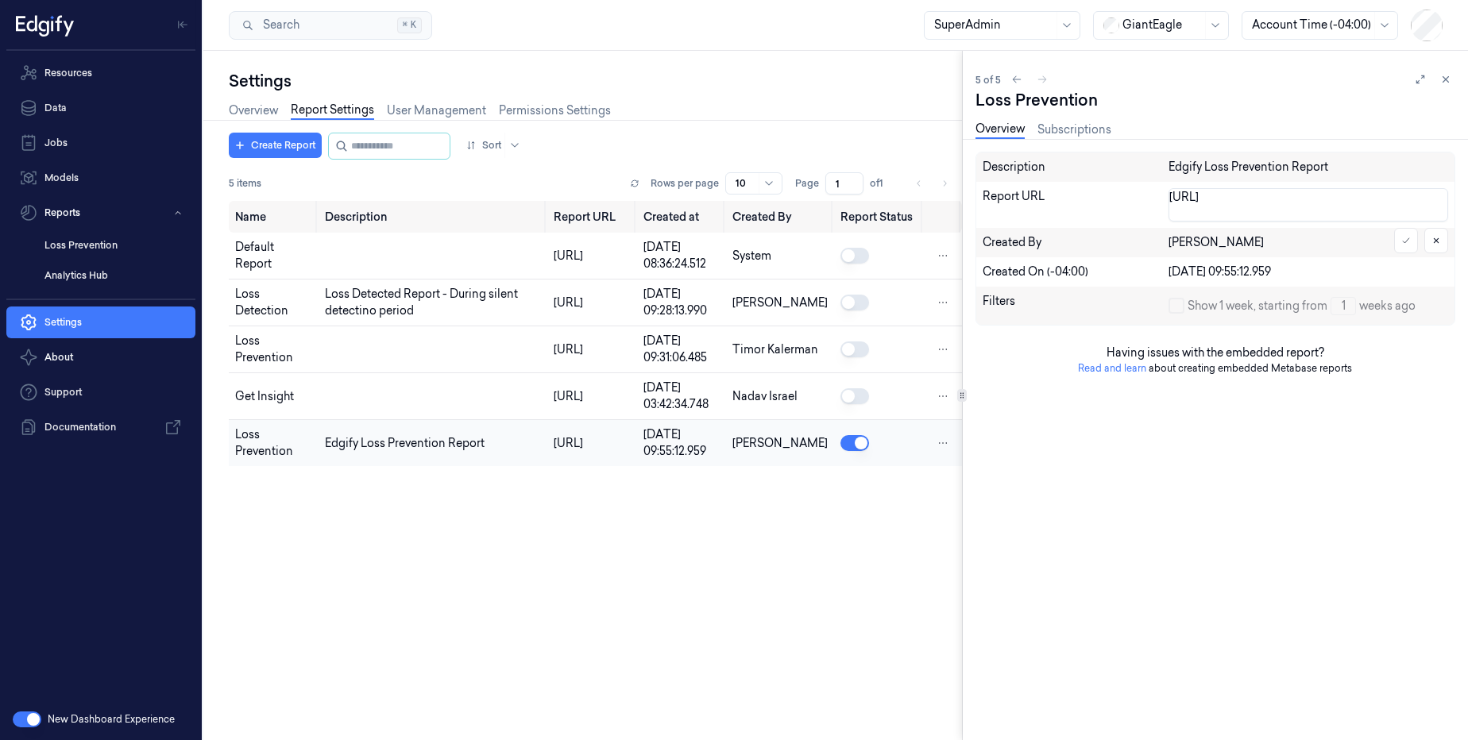
click at [1375, 211] on textarea "https://reporting-embedded.production.edgify.ai/262" at bounding box center [1308, 204] width 280 height 33
type textarea "https://reporting-embedded.production.edgify.ai/262-customer-report"
click at [1405, 241] on icon at bounding box center [1406, 241] width 10 height 10
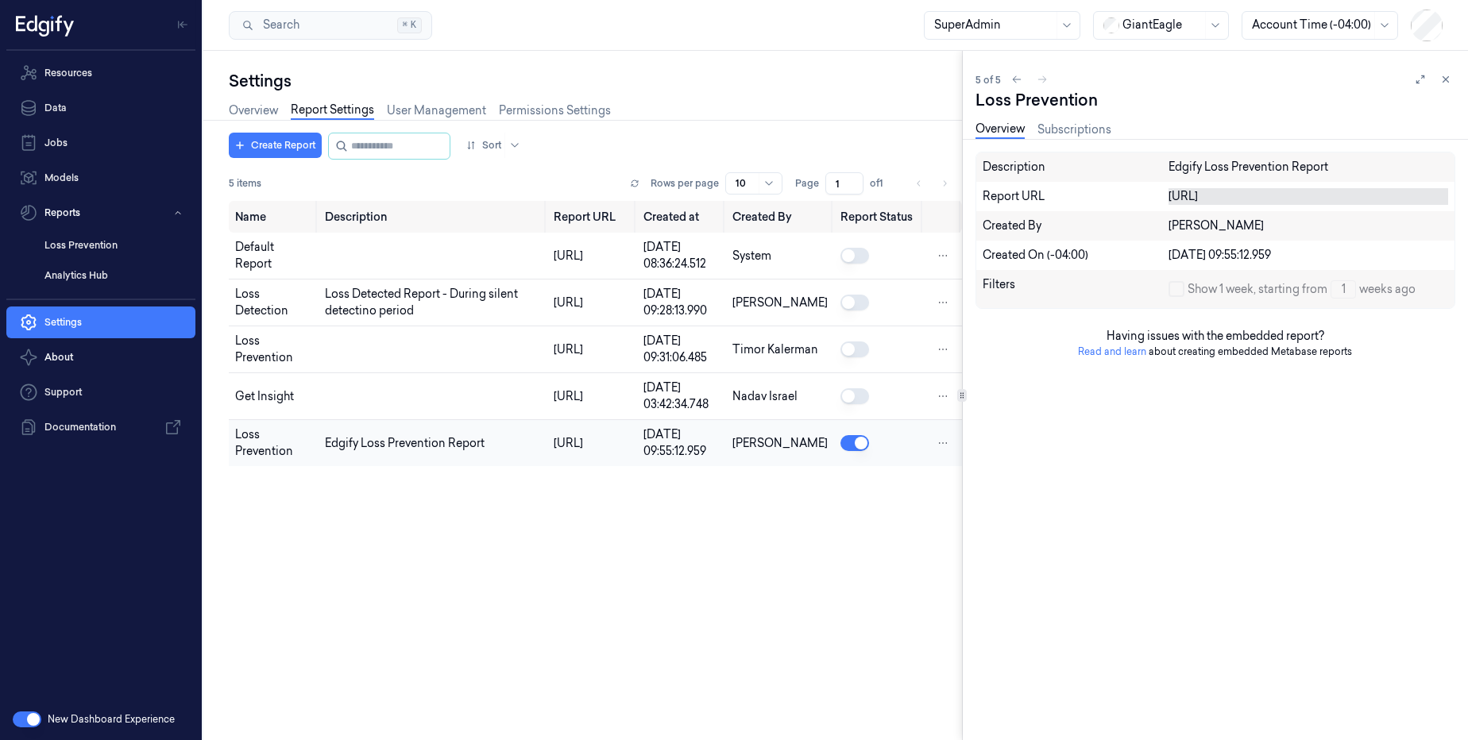
click at [1446, 77] on icon at bounding box center [1445, 79] width 11 height 11
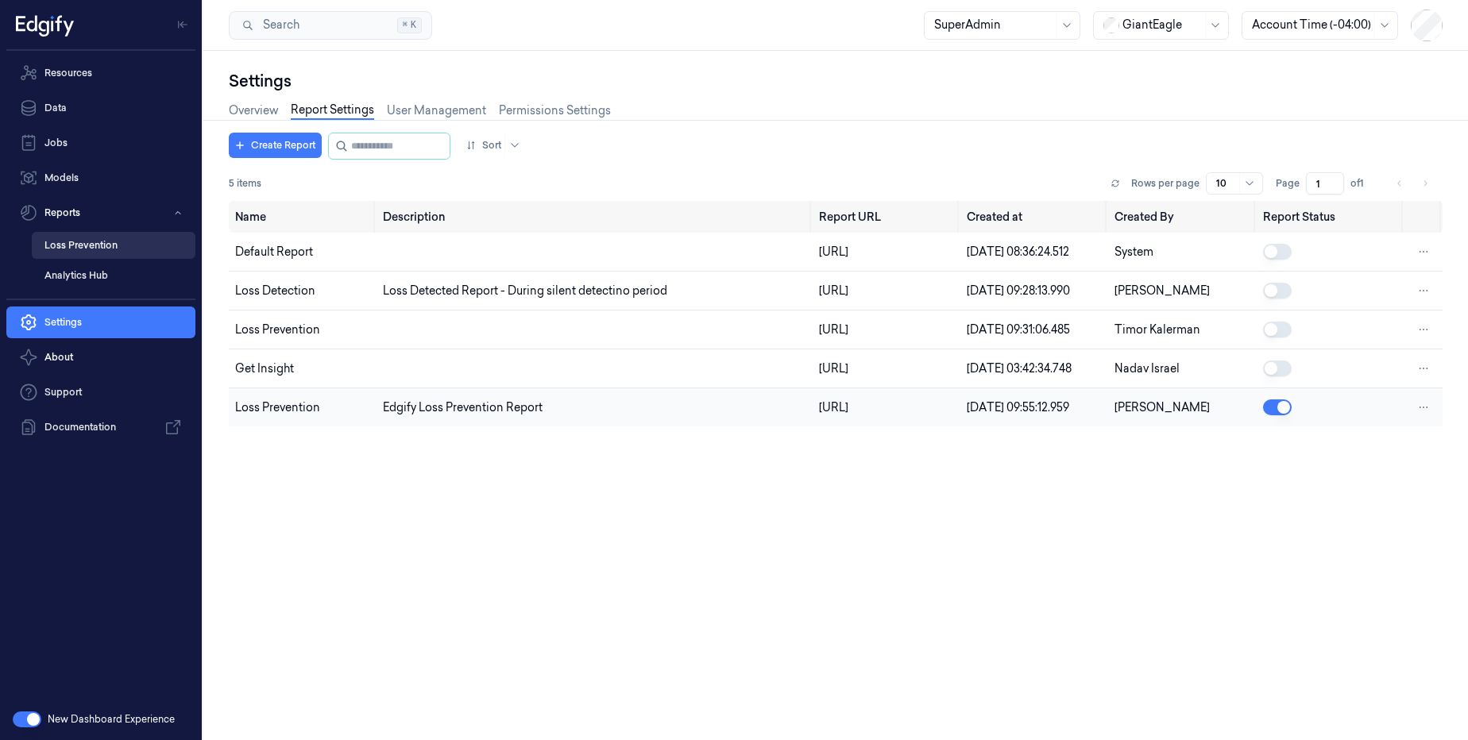
click at [98, 249] on link "Loss Prevention" at bounding box center [114, 245] width 164 height 27
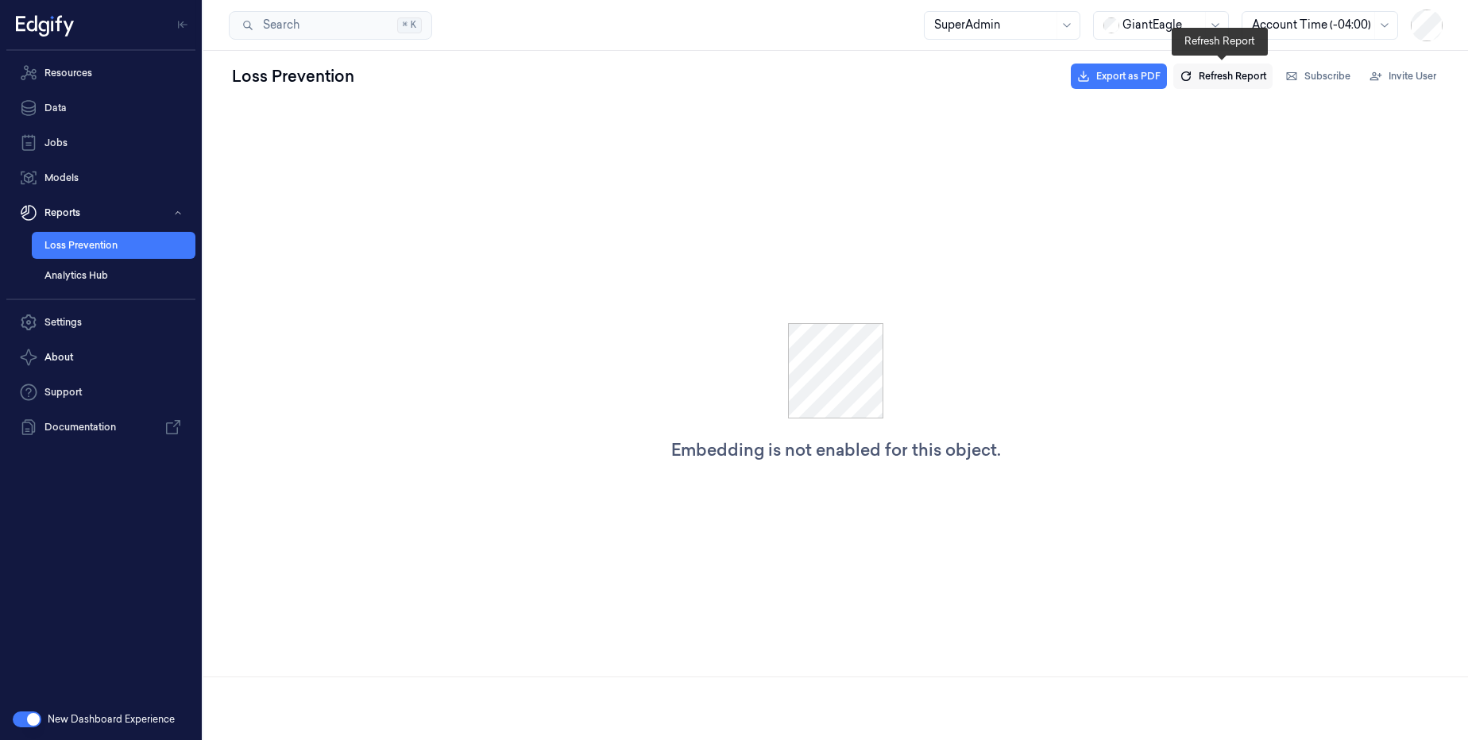
click at [1210, 73] on span "Refresh Report" at bounding box center [1232, 76] width 68 height 14
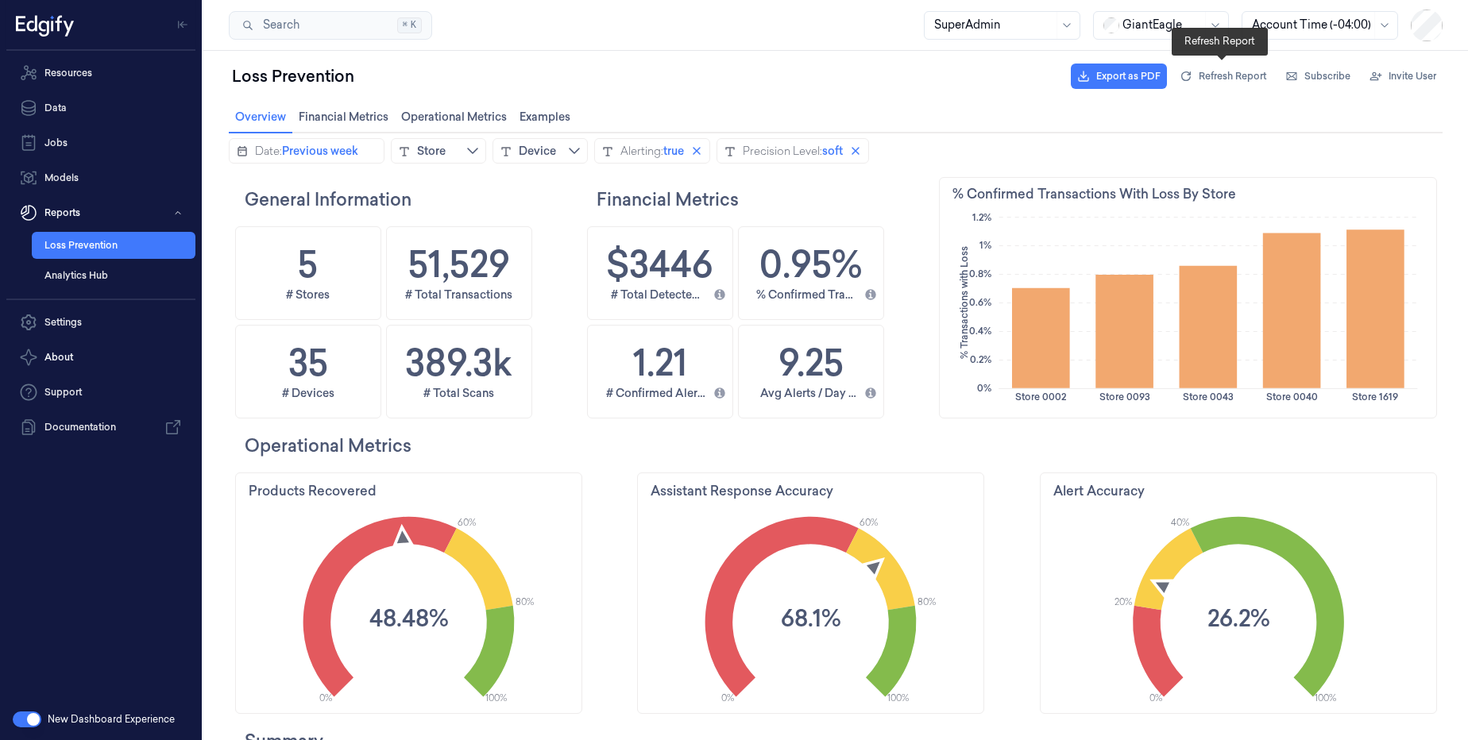
drag, startPoint x: 1216, startPoint y: 81, endPoint x: 773, endPoint y: 86, distance: 443.2
click at [773, 86] on div "Loss Prevention Export as PDF Refresh Report Subscribe Invite User" at bounding box center [836, 76] width 1214 height 38
click at [86, 324] on link "Settings" at bounding box center [100, 323] width 189 height 32
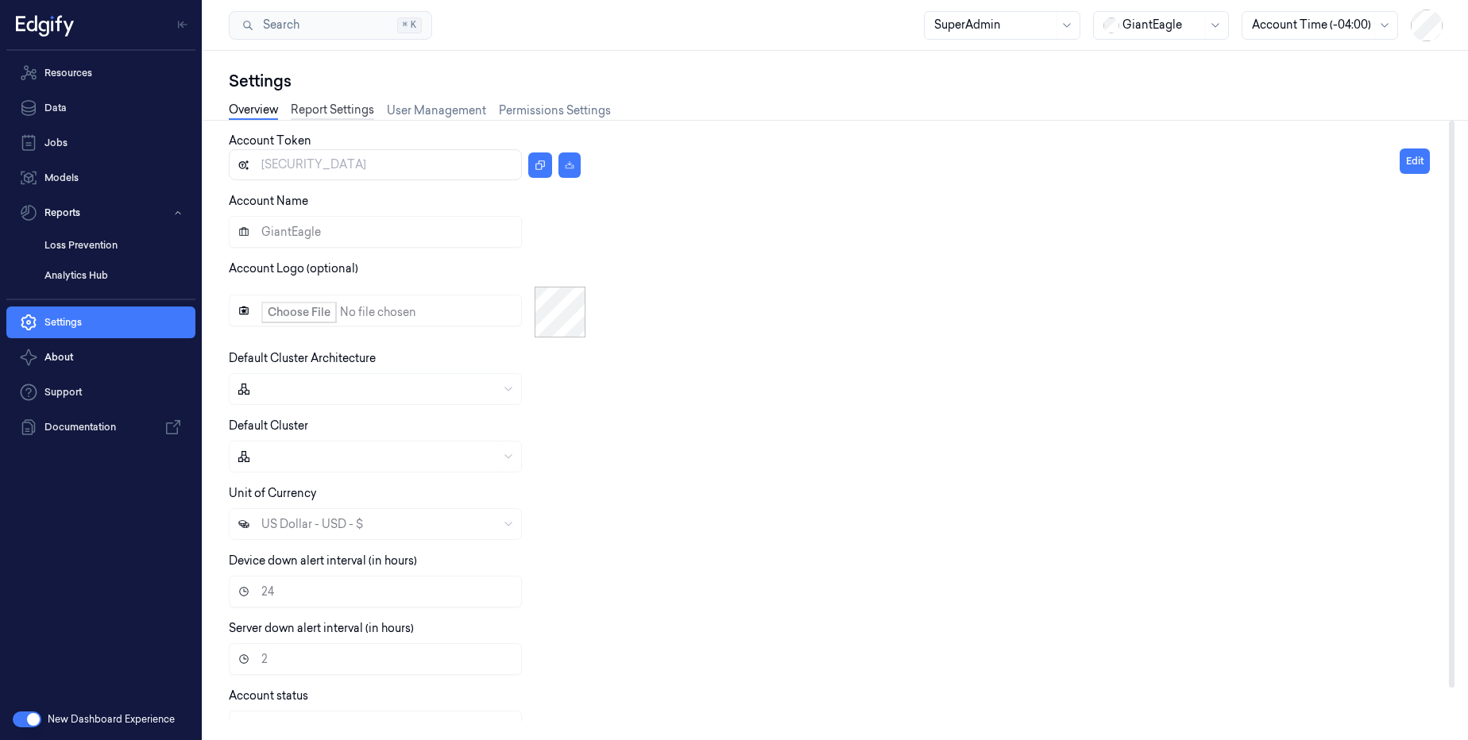
click at [349, 111] on link "Report Settings" at bounding box center [332, 111] width 83 height 18
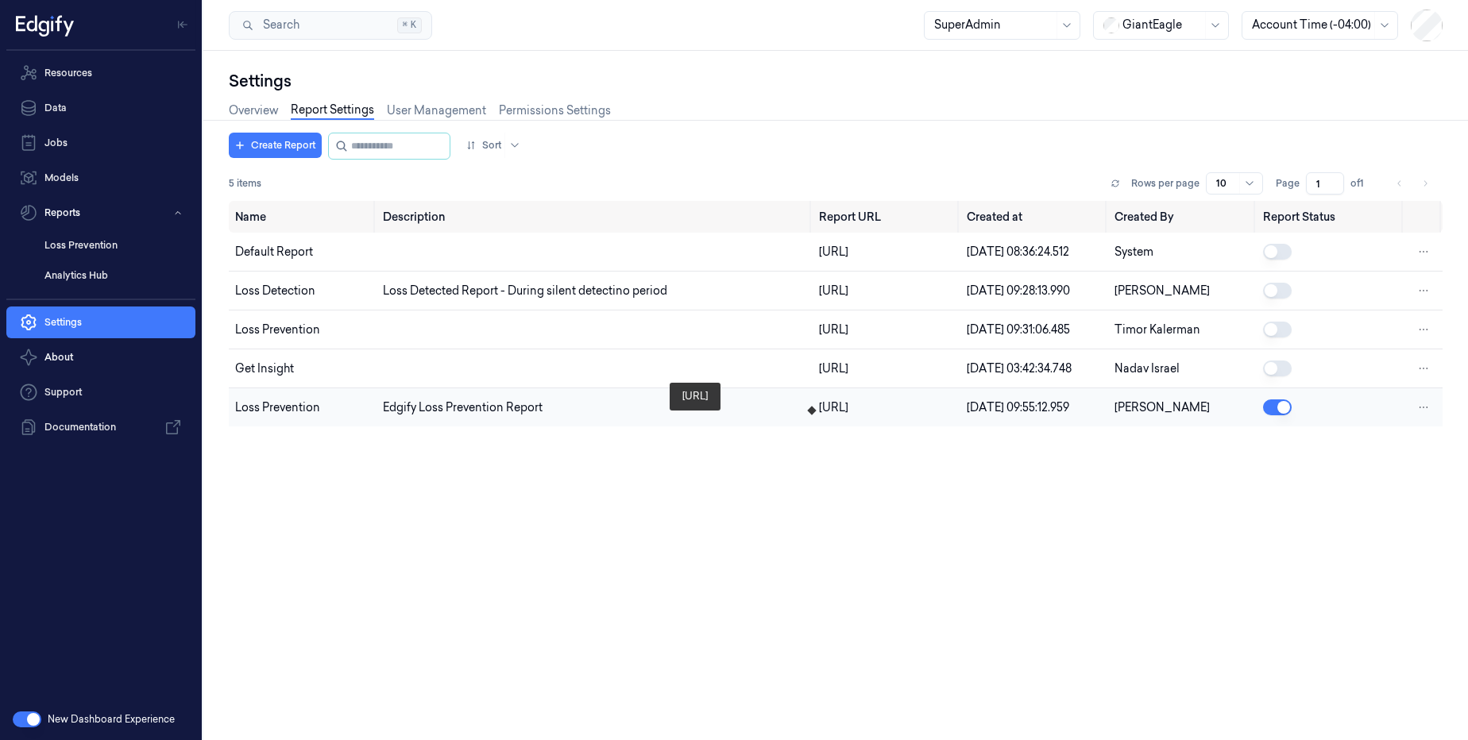
click at [819, 416] on div "https://reporting-embedded.production.edgify.ai/262-customer-report" at bounding box center [886, 407] width 135 height 17
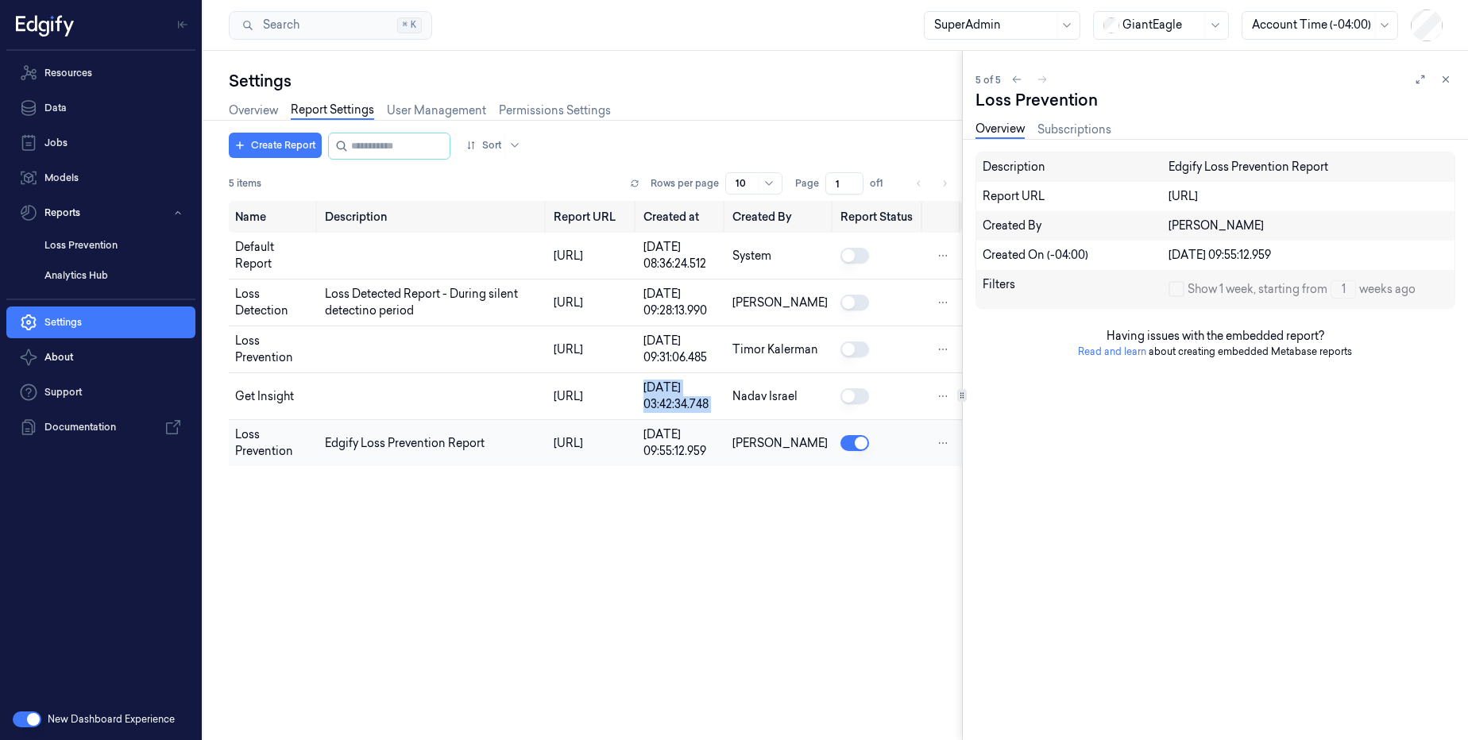
click at [731, 441] on tbody "Default Report https://reporting-embedded.production.edgify.ai/126 21/11/2024 0…" at bounding box center [595, 349] width 733 height 233
click at [557, 452] on div "https://reporting-embedded.production.edgify.ai/262-customer-report" at bounding box center [592, 443] width 77 height 17
copy div "https://reporting-embedded.production.edgify.ai/262-customer-report"
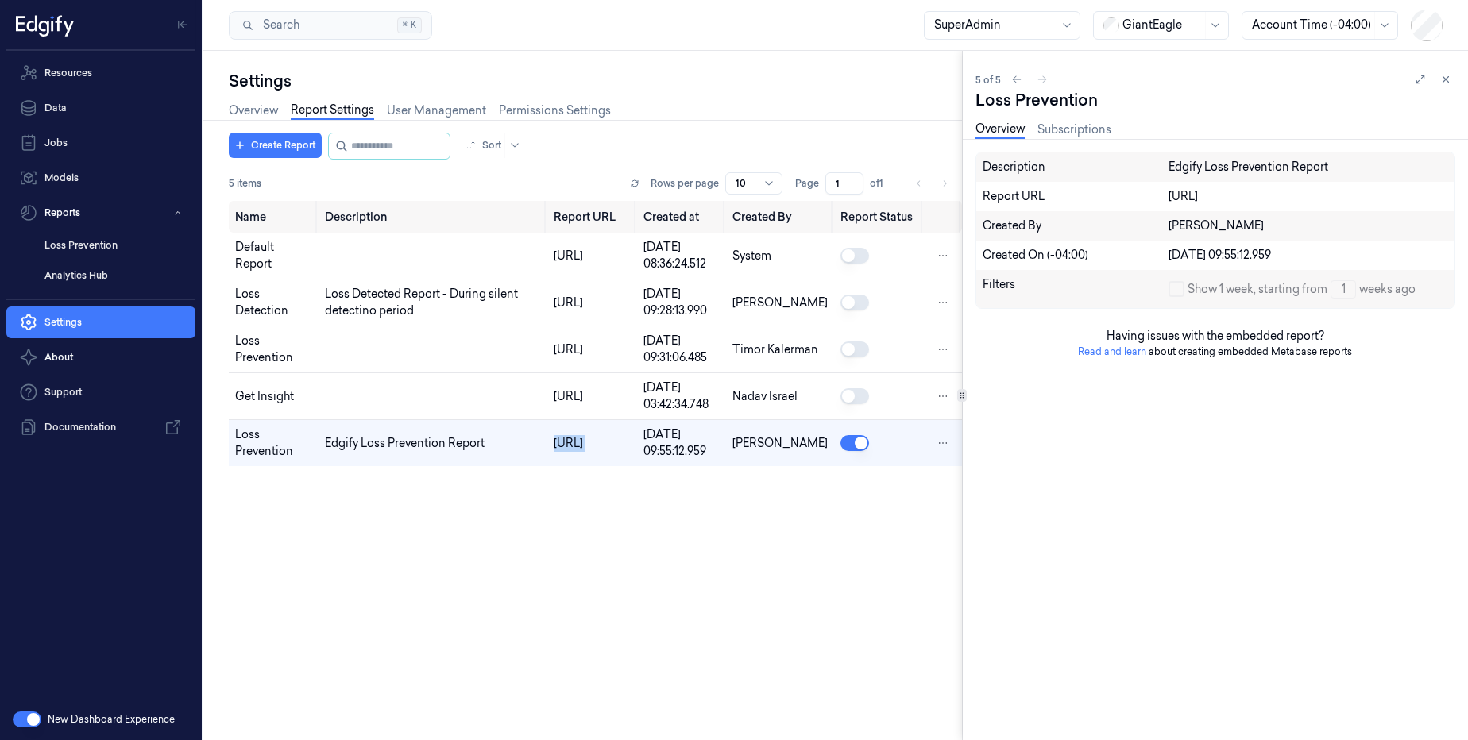
drag, startPoint x: 1440, startPoint y: 79, endPoint x: 604, endPoint y: 145, distance: 838.0
click at [1440, 79] on icon at bounding box center [1445, 79] width 11 height 11
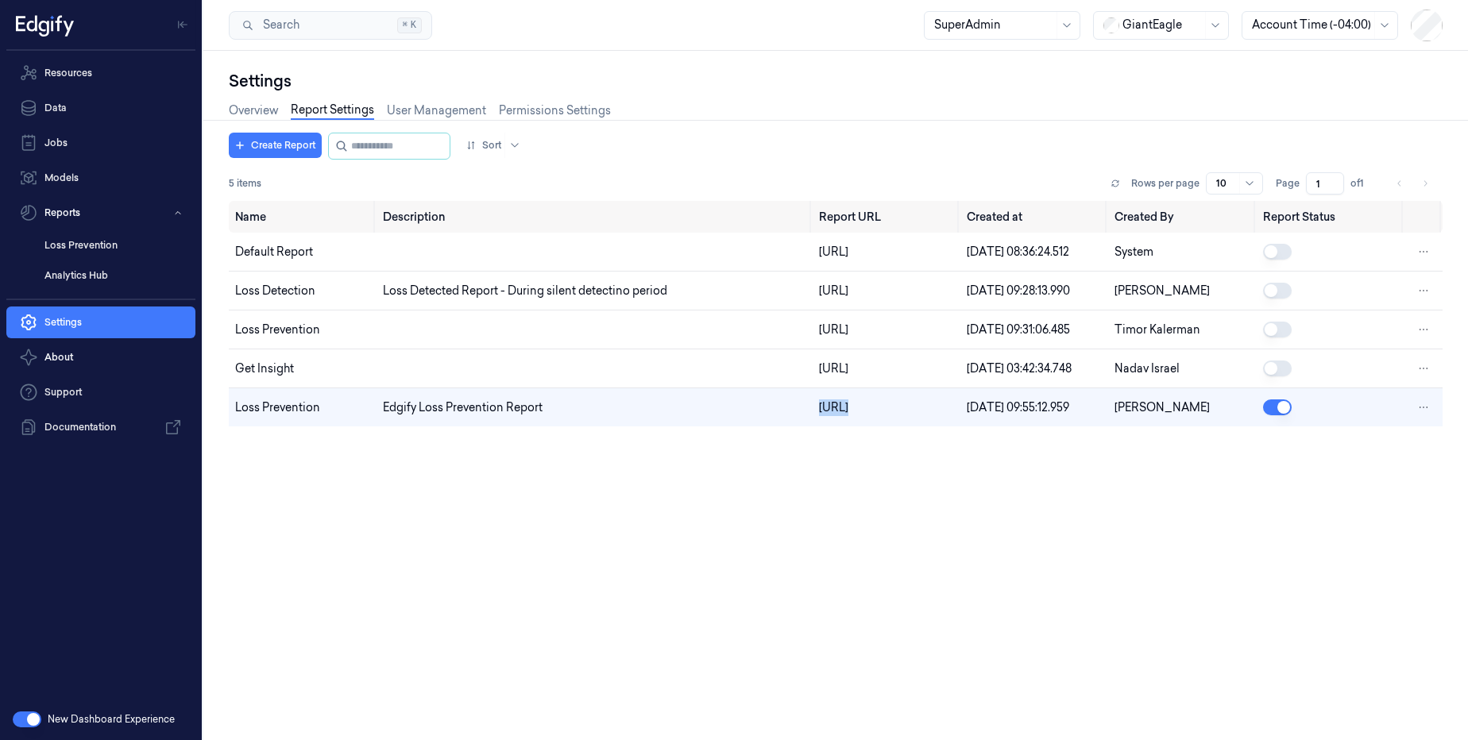
click at [1164, 25] on div at bounding box center [1161, 25] width 79 height 17
